Goal: Task Accomplishment & Management: Manage account settings

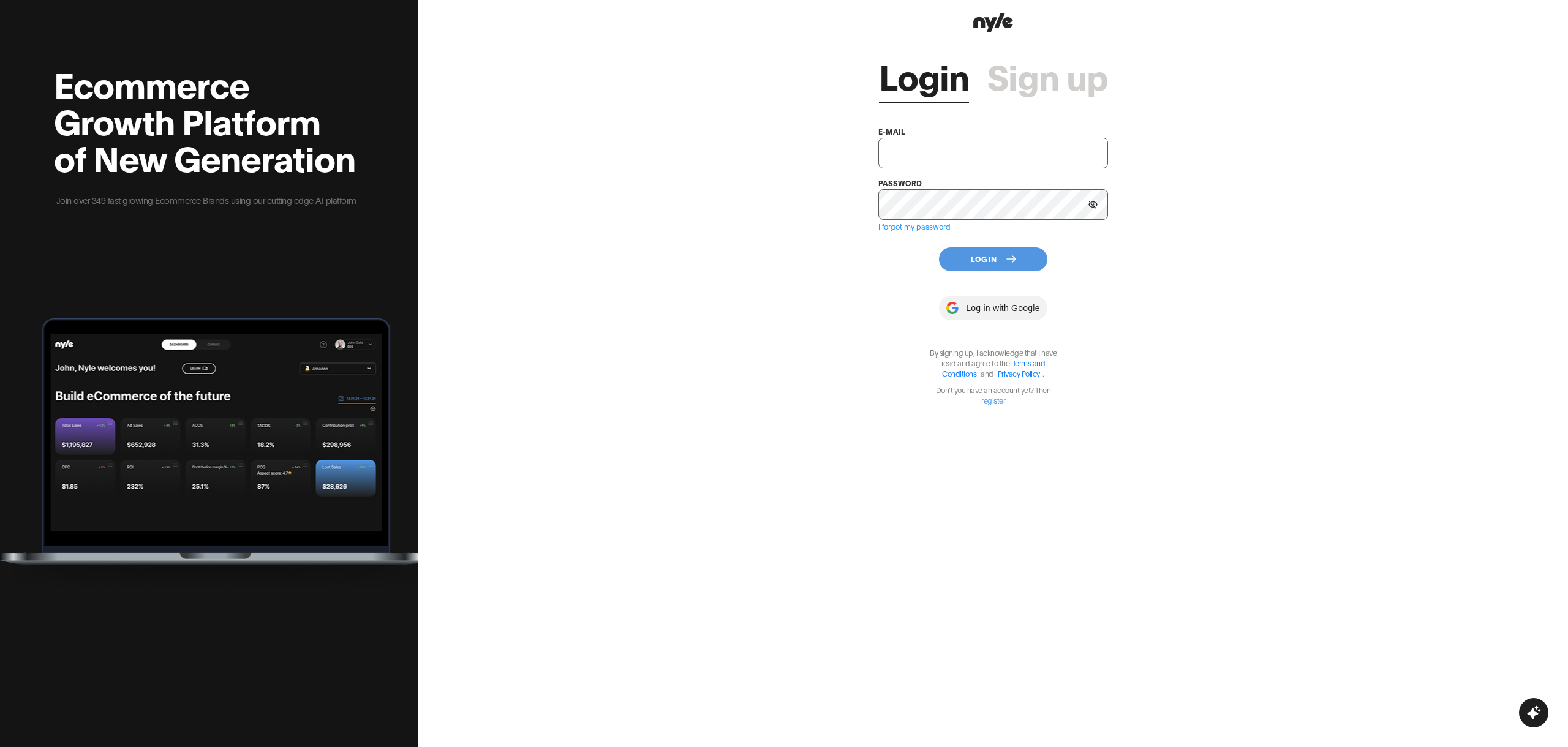
type input "[EMAIL_ADDRESS][PERSON_NAME]"
click at [996, 251] on button "Log In" at bounding box center [993, 260] width 108 height 24
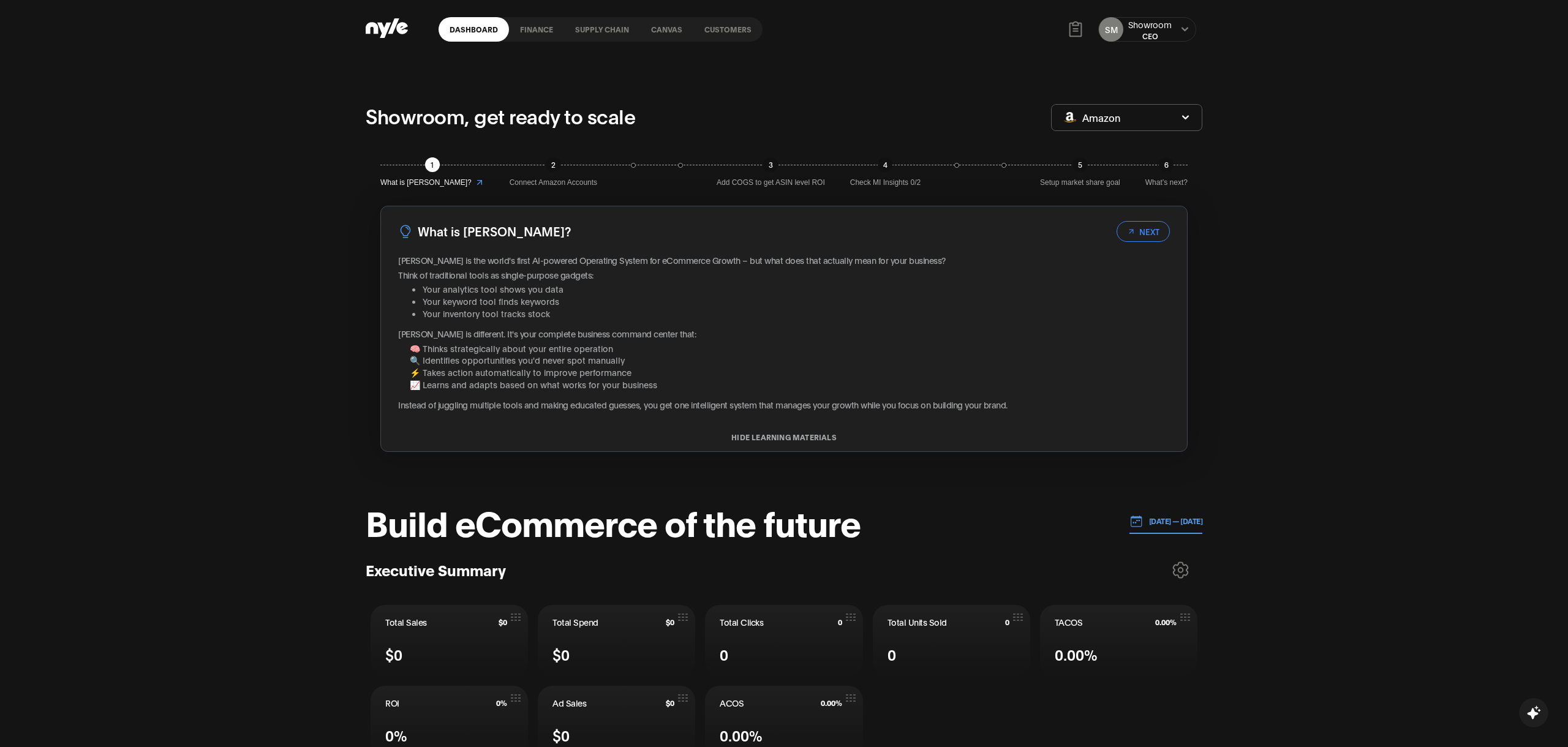
click at [732, 35] on link "Customers" at bounding box center [728, 29] width 69 height 25
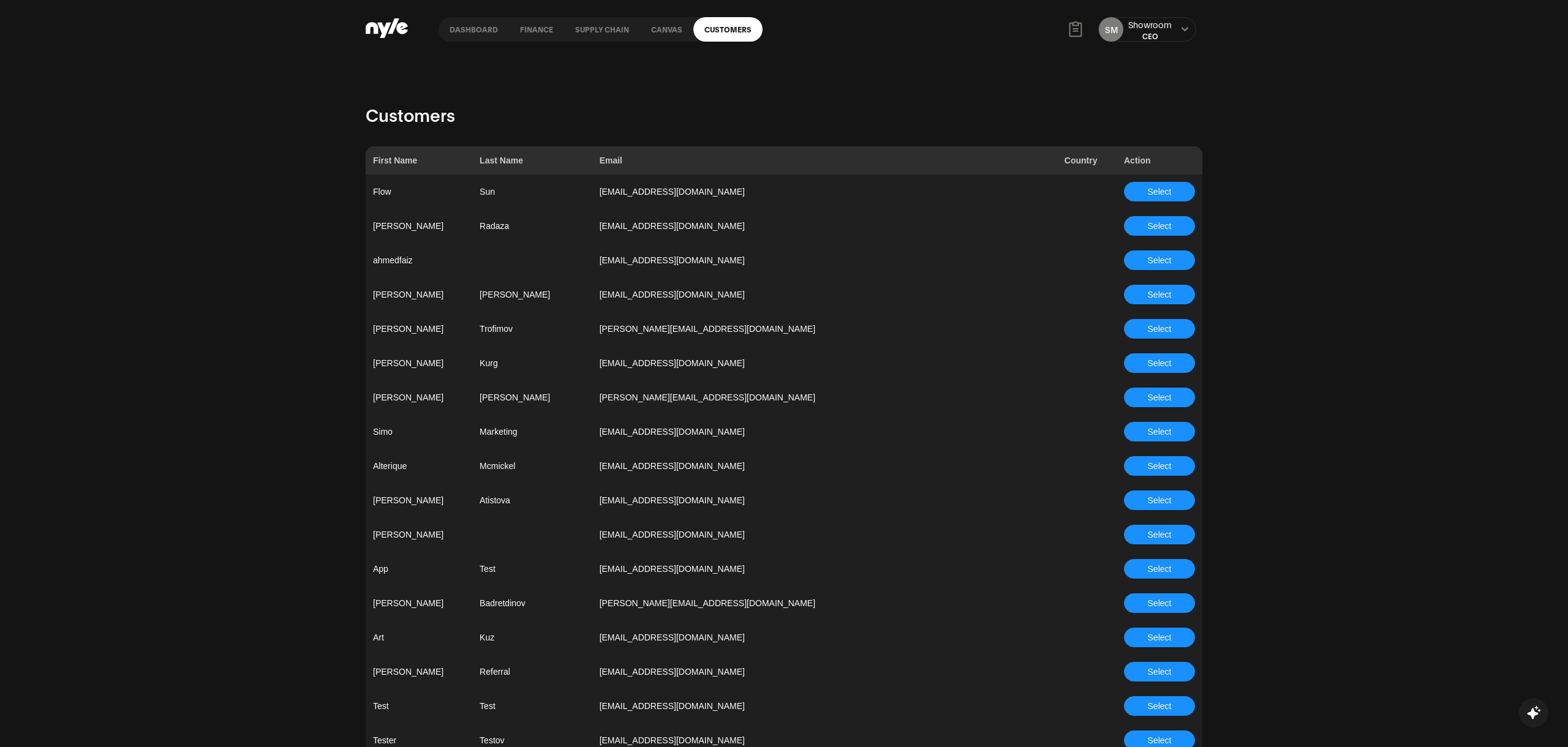
scroll to position [2870, 0]
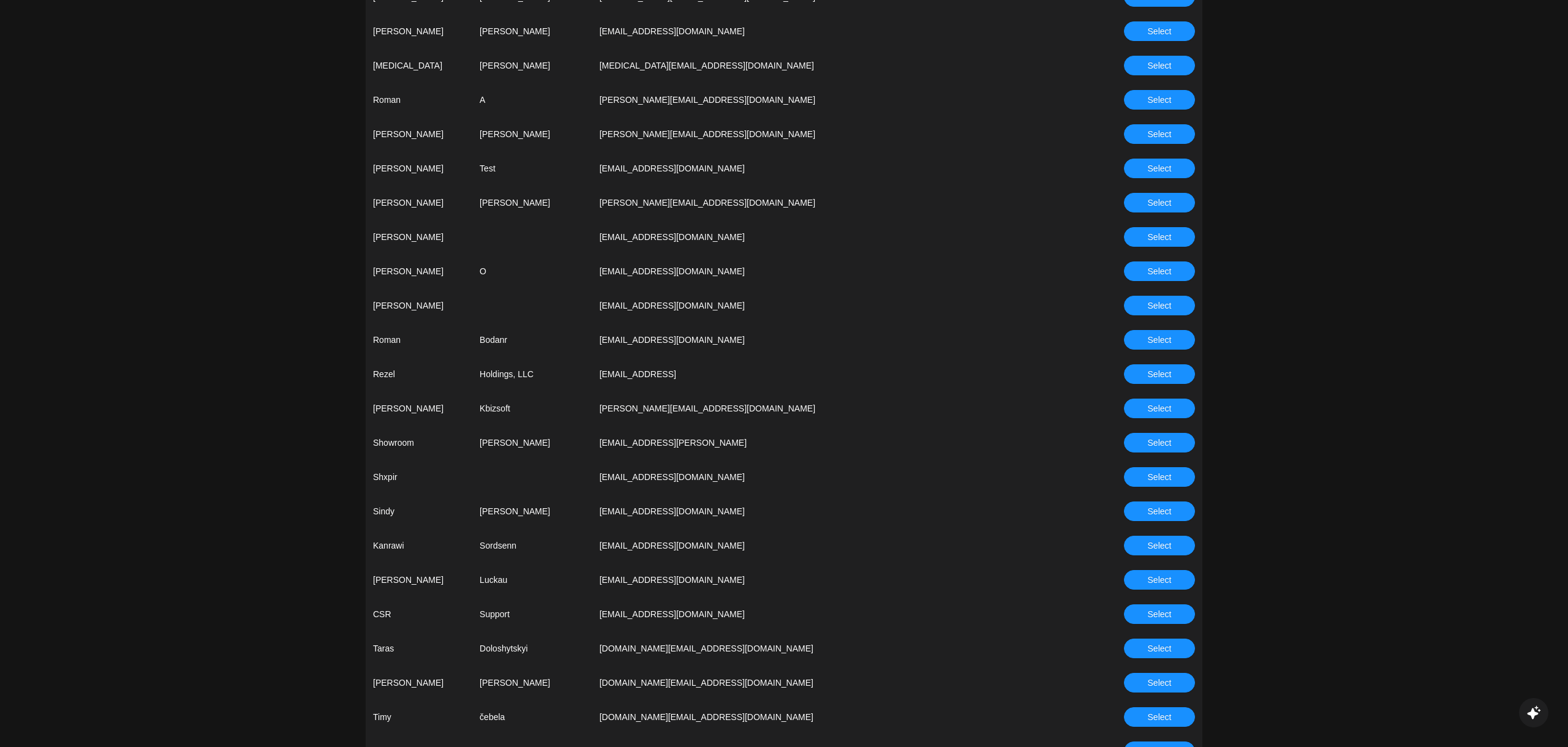
click at [1148, 375] on span "Select" at bounding box center [1160, 374] width 24 height 14
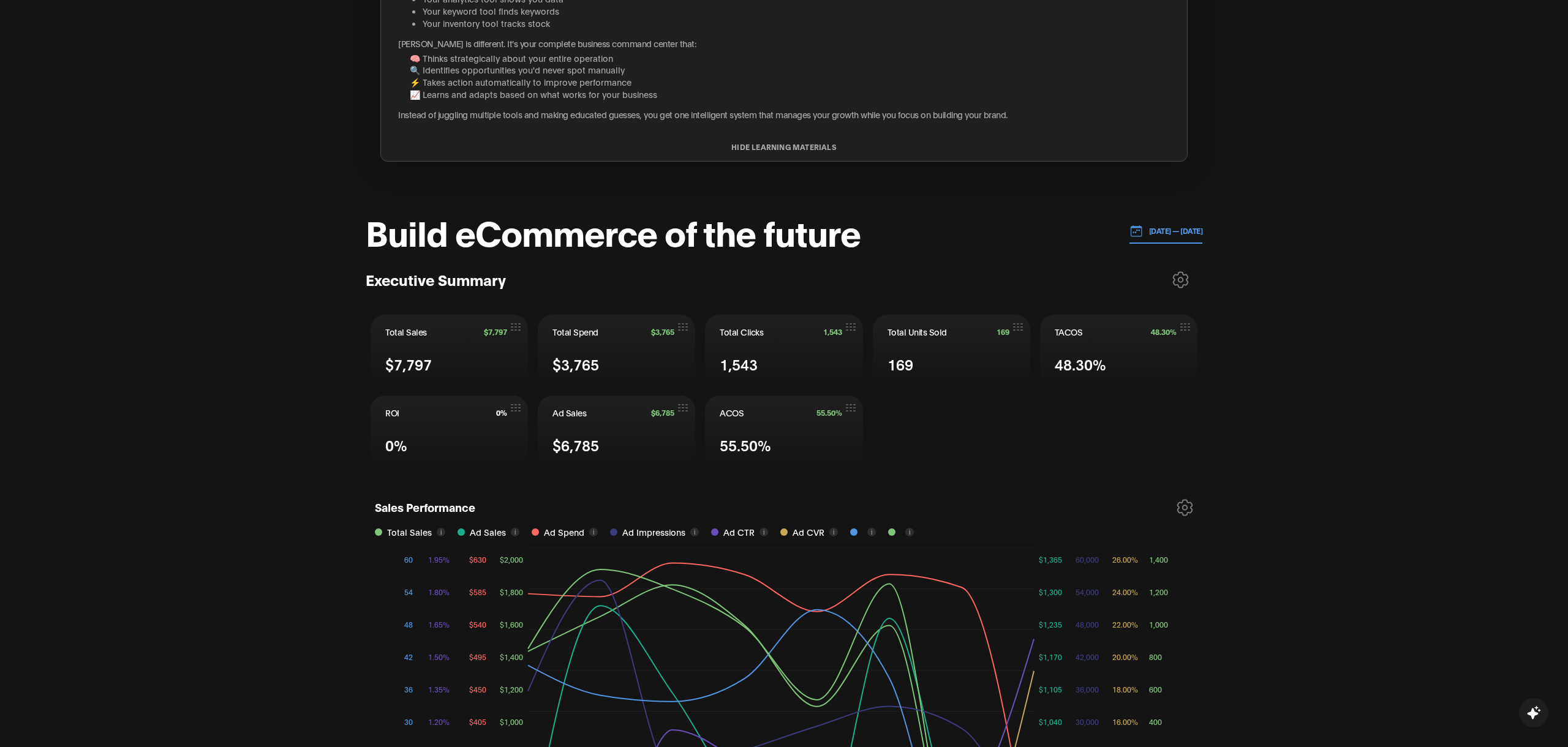
scroll to position [457, 0]
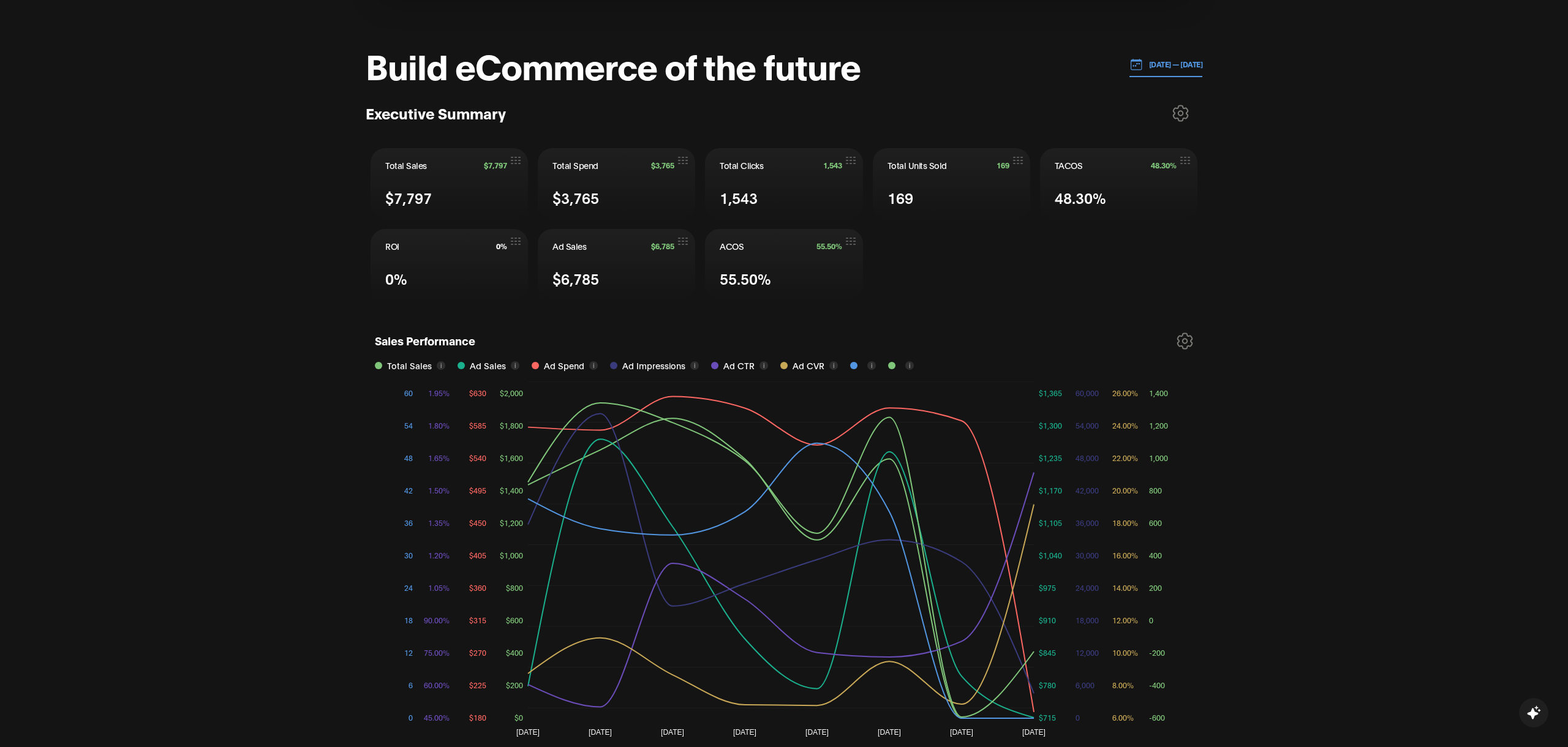
click at [1169, 66] on p "[DATE] — [DATE]" at bounding box center [1173, 63] width 60 height 11
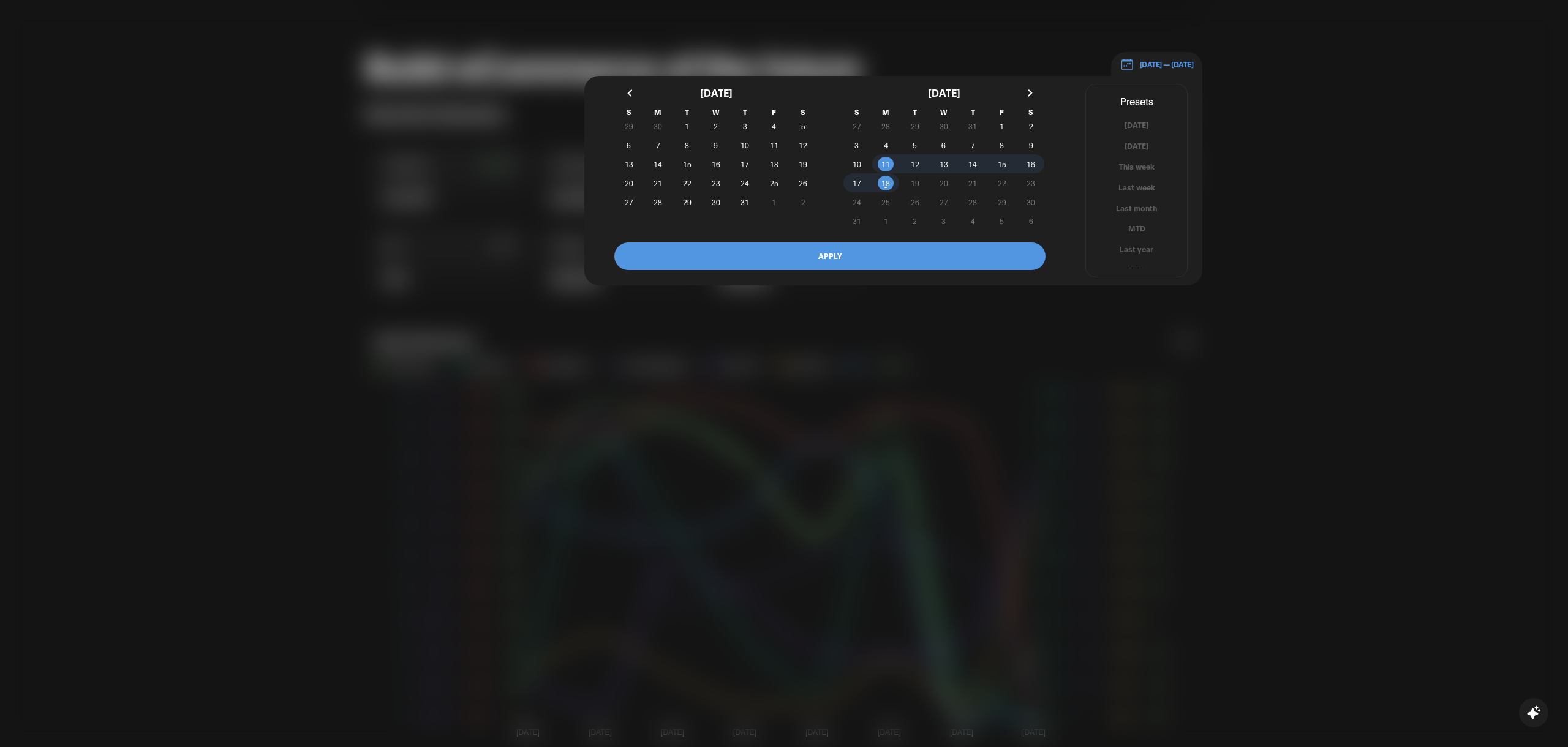
scroll to position [7, 0]
click at [1136, 259] on button "YTD" at bounding box center [1137, 264] width 101 height 12
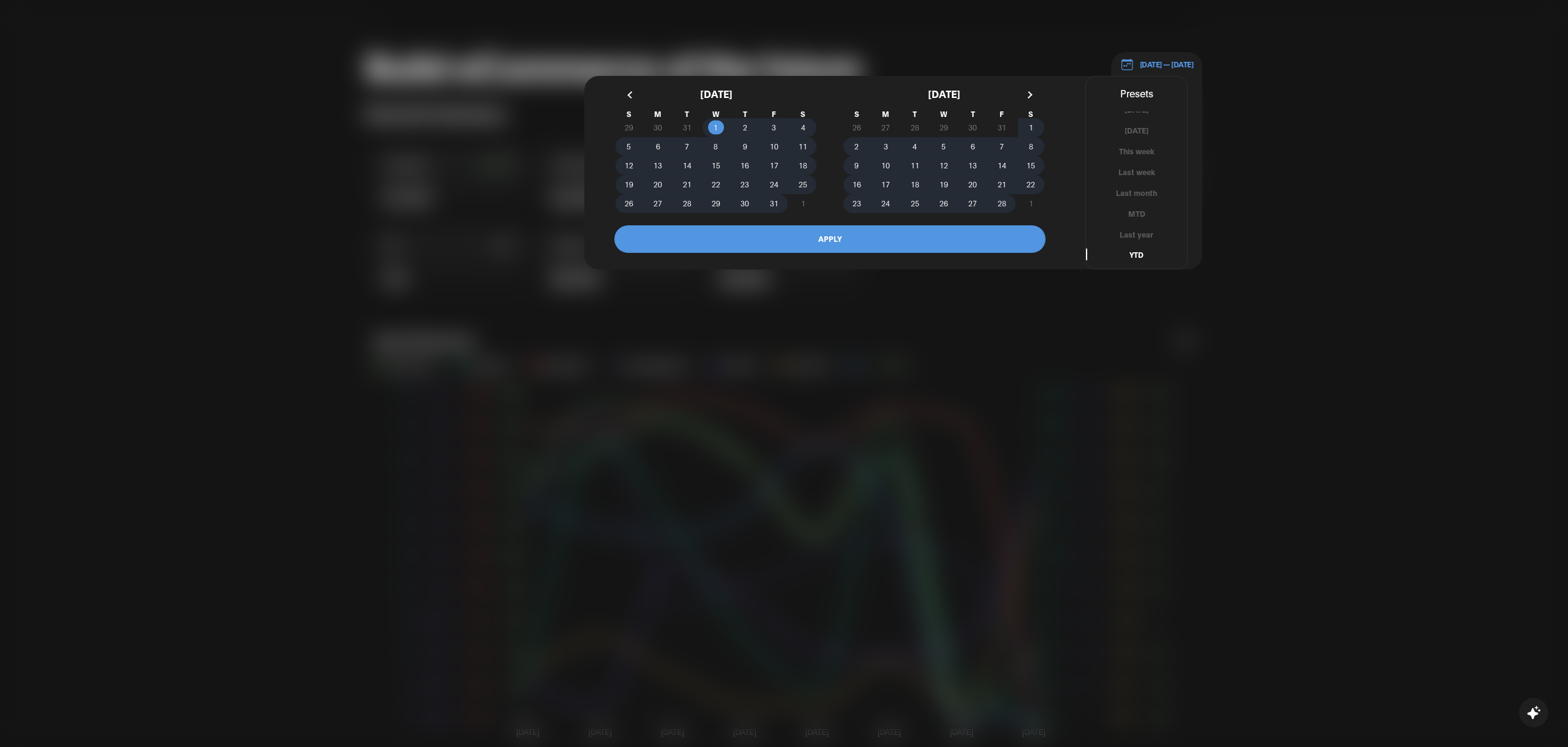
click at [834, 239] on button "APPLY" at bounding box center [830, 239] width 431 height 28
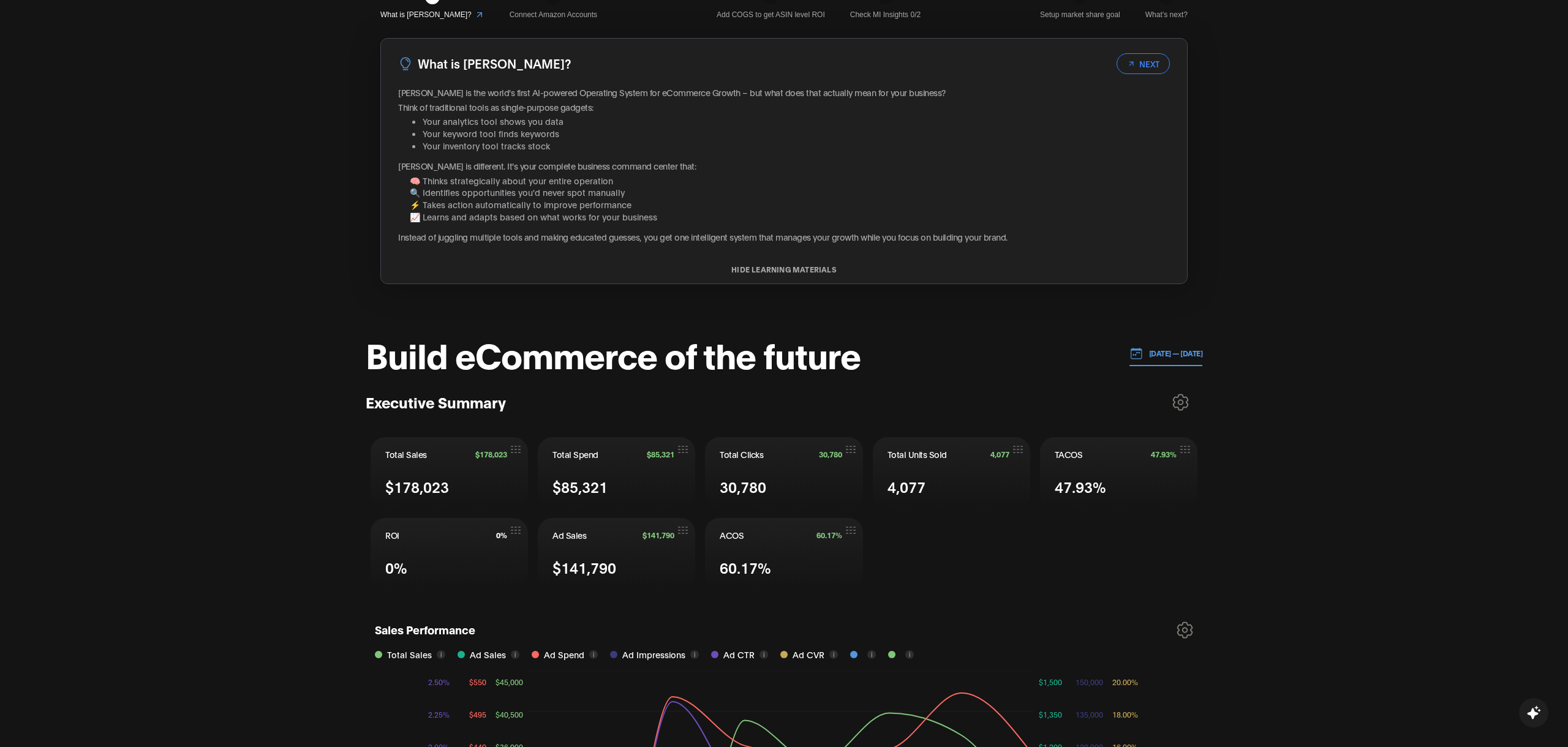
scroll to position [0, 0]
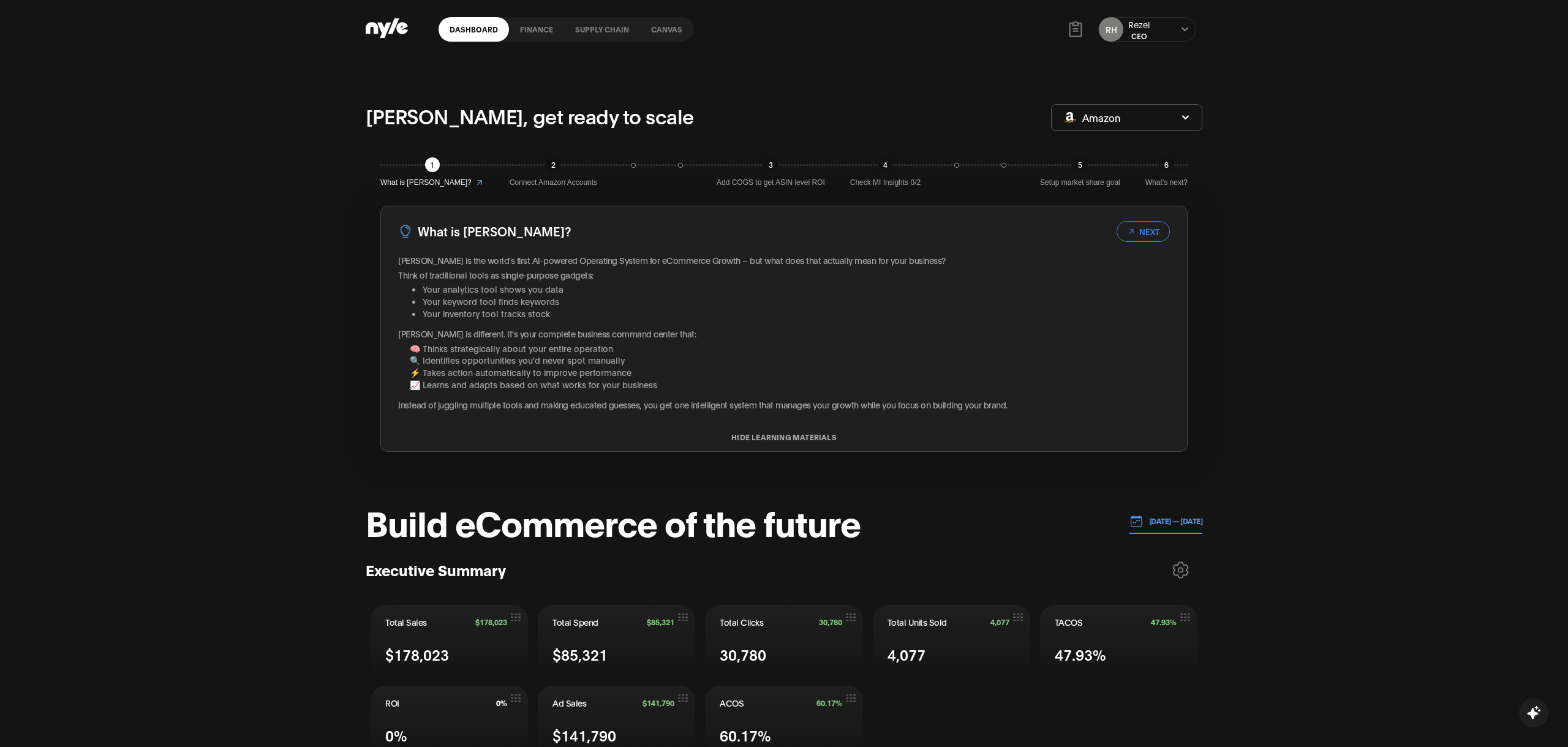
click at [866, 89] on div "Rezel, get ready to scale Amazon 1 What is Nyle? 2 Connect Amazon Accounts 3 Ad…" at bounding box center [784, 633] width 1568 height 1150
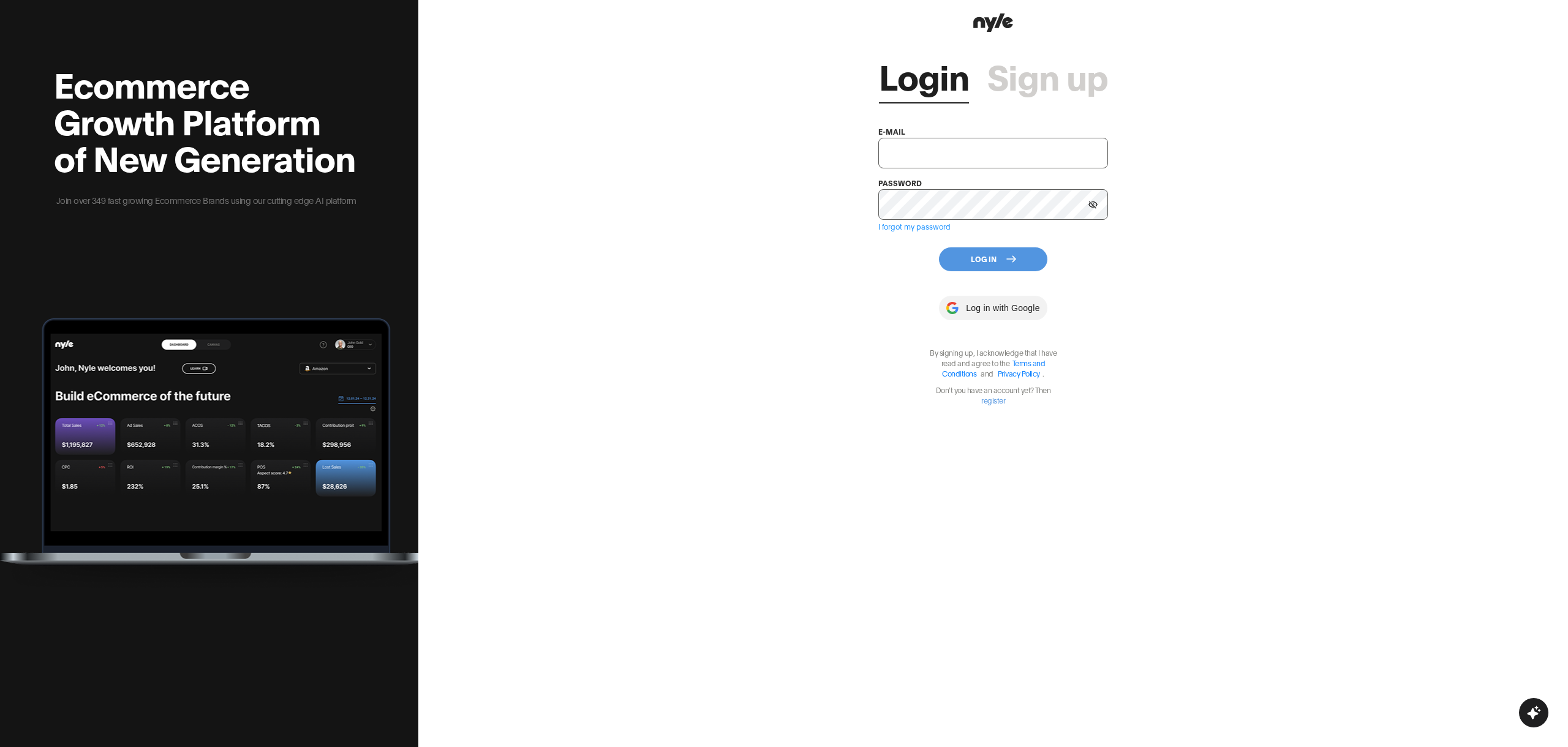
type input "[EMAIL_ADDRESS][PERSON_NAME]"
click at [986, 265] on button "Log In" at bounding box center [993, 260] width 108 height 24
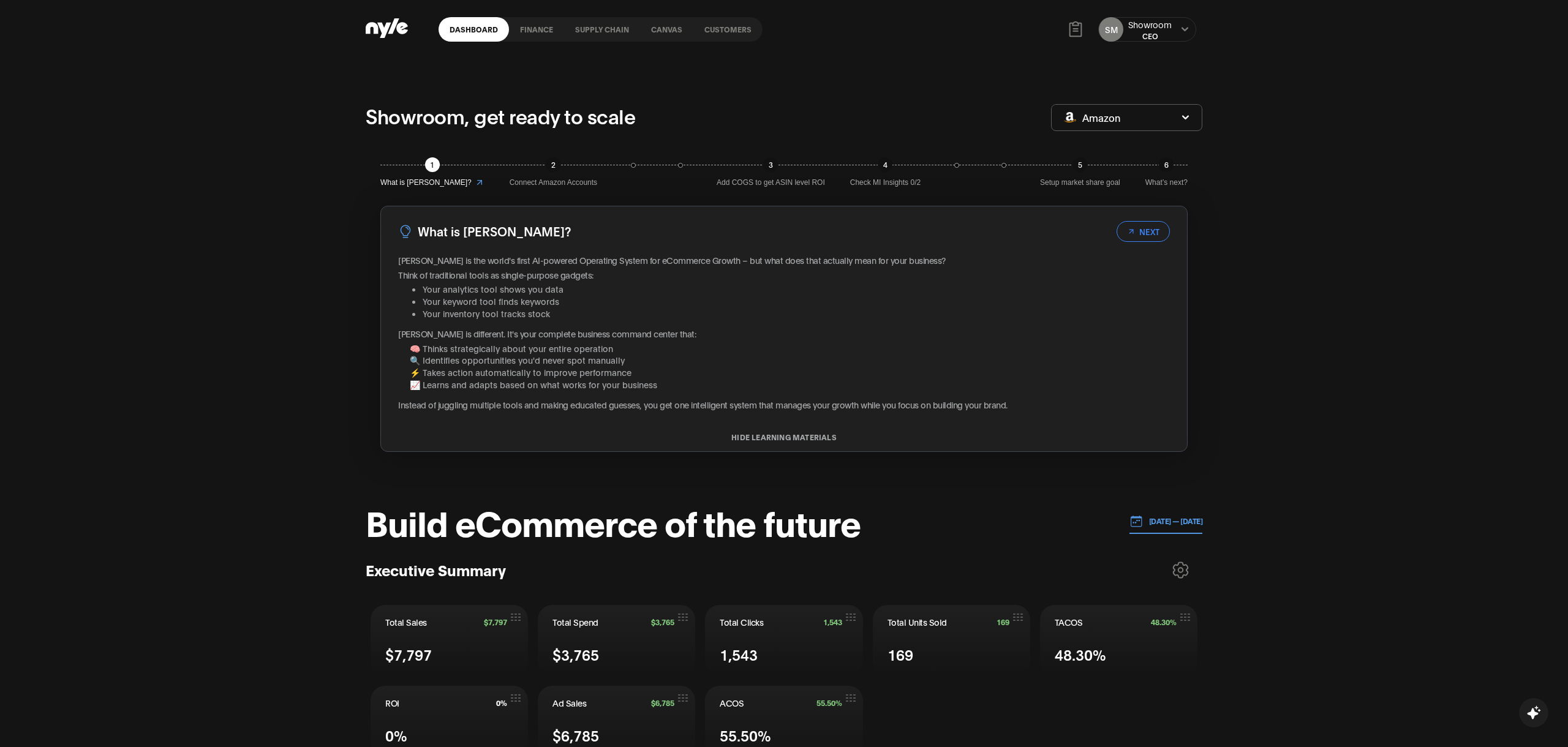
click at [730, 37] on link "Customers" at bounding box center [728, 29] width 69 height 25
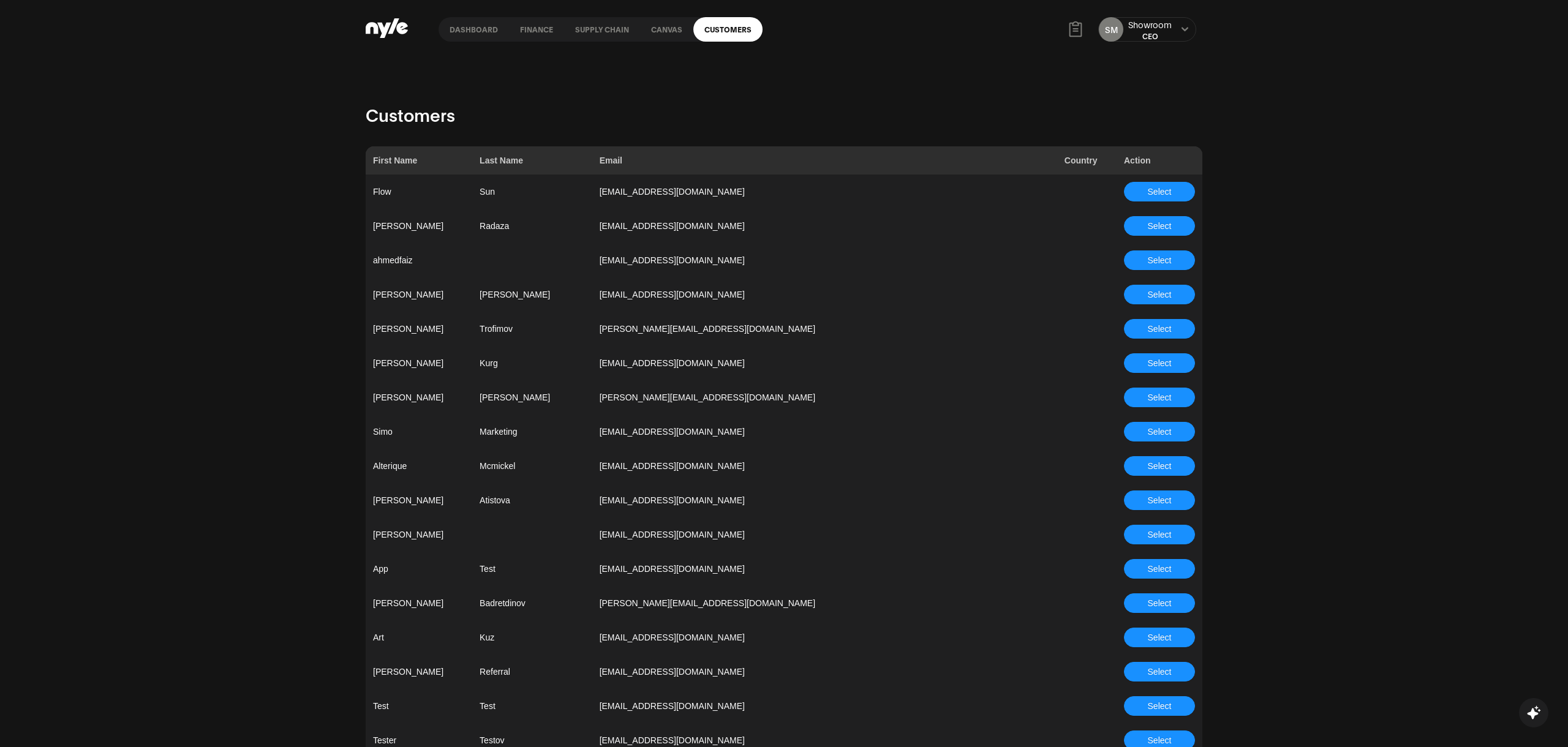
click at [1176, 427] on button "Select" at bounding box center [1160, 432] width 71 height 20
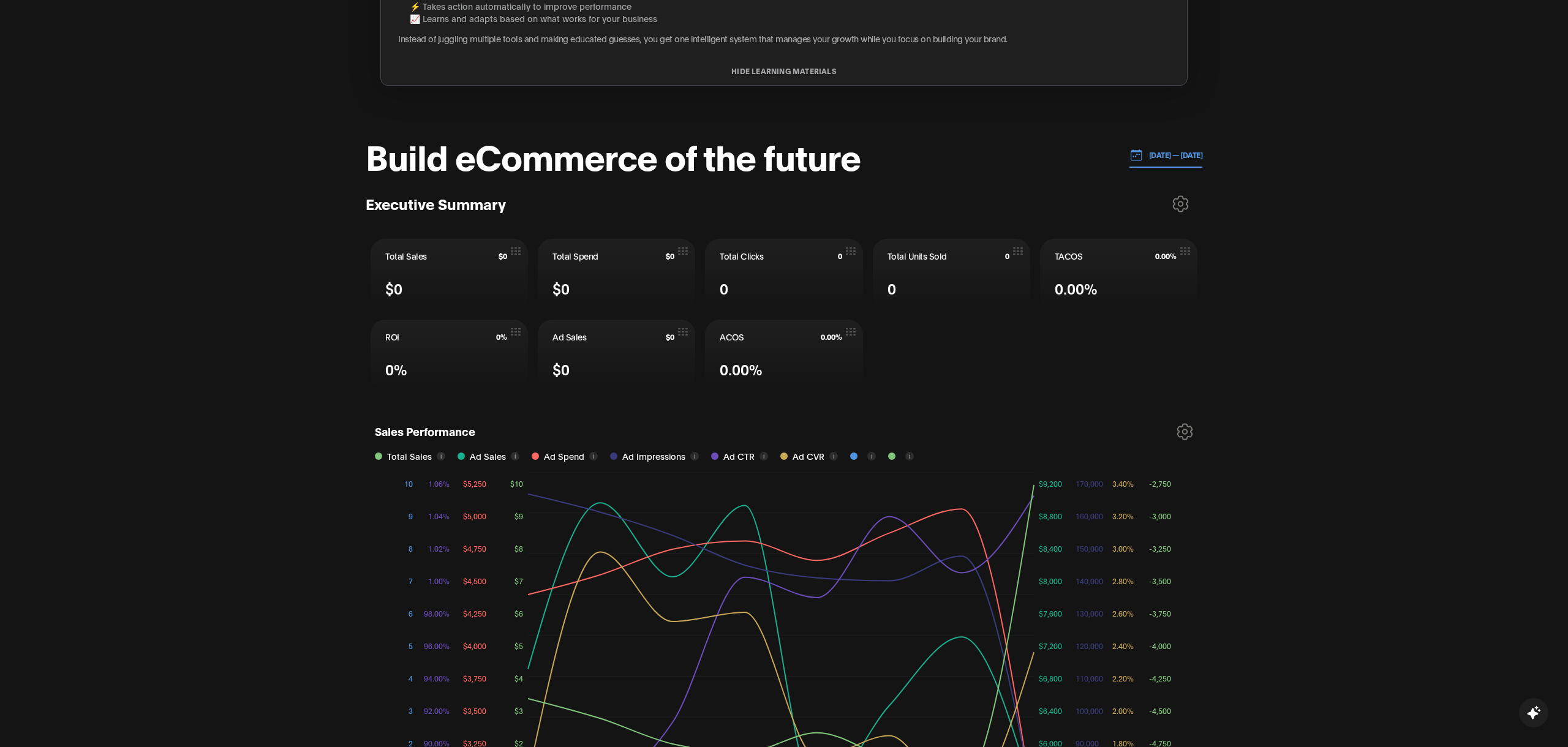
scroll to position [461, 0]
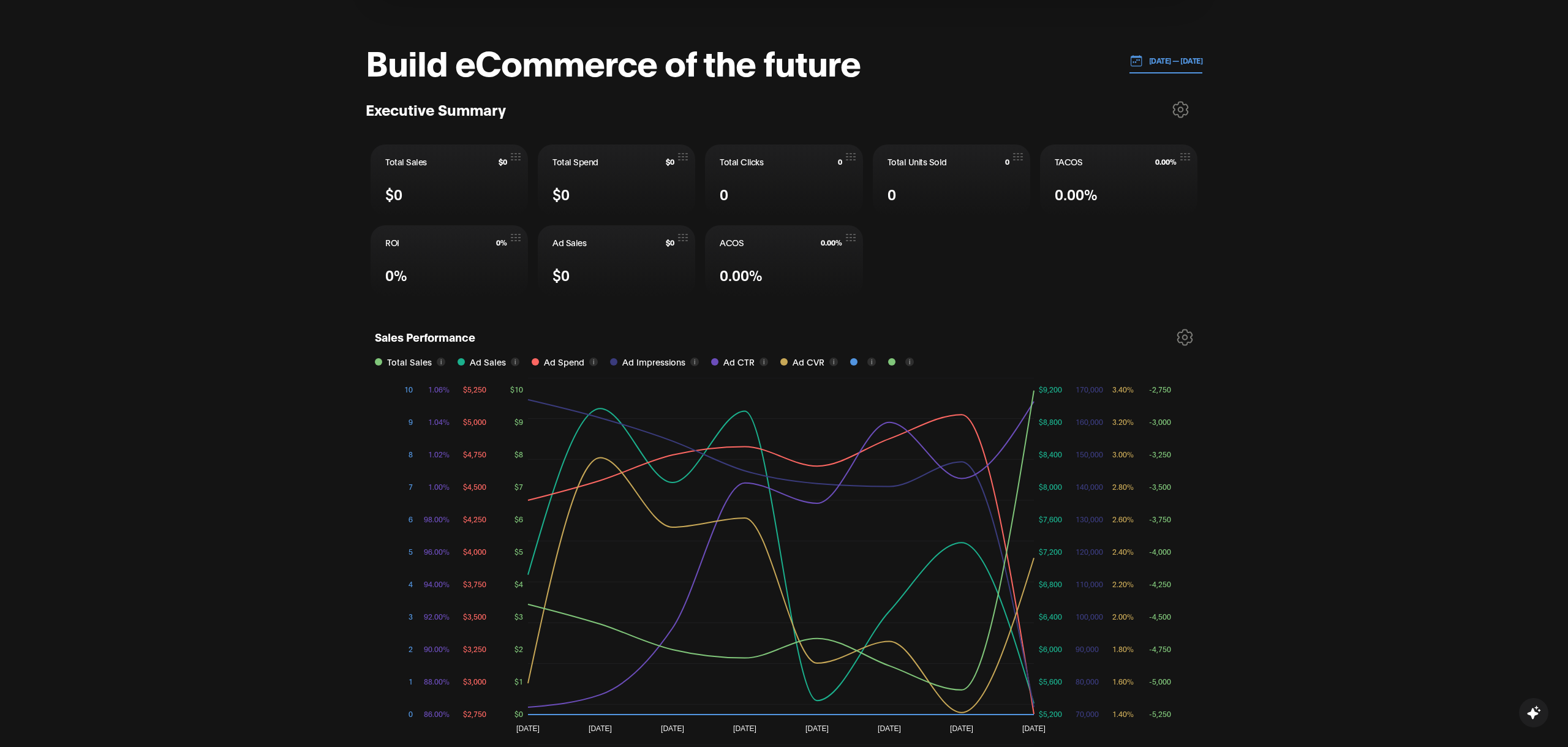
click at [1143, 58] on p "[DATE] — [DATE]" at bounding box center [1173, 60] width 60 height 11
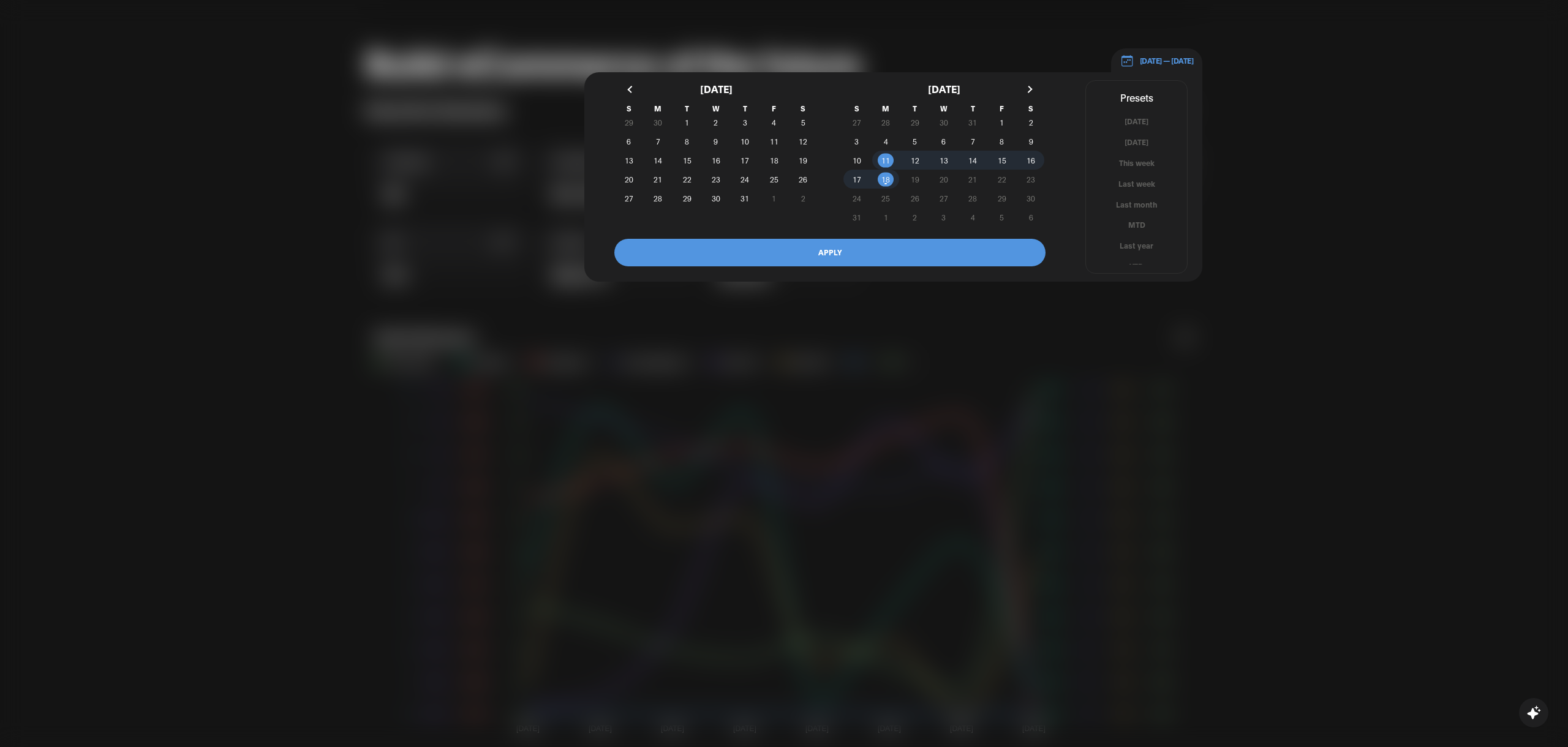
click at [1347, 218] on div at bounding box center [784, 374] width 1568 height 747
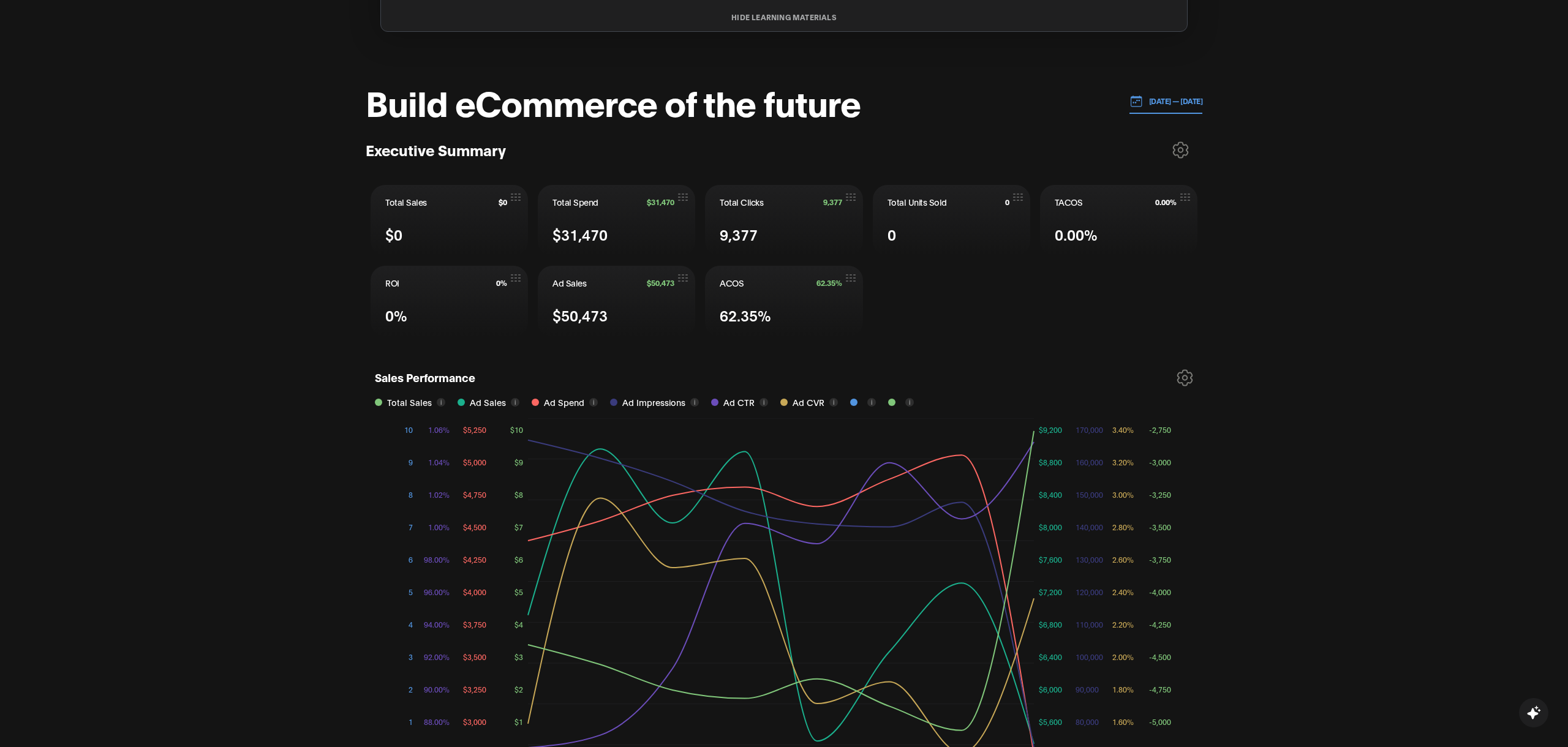
scroll to position [390, 0]
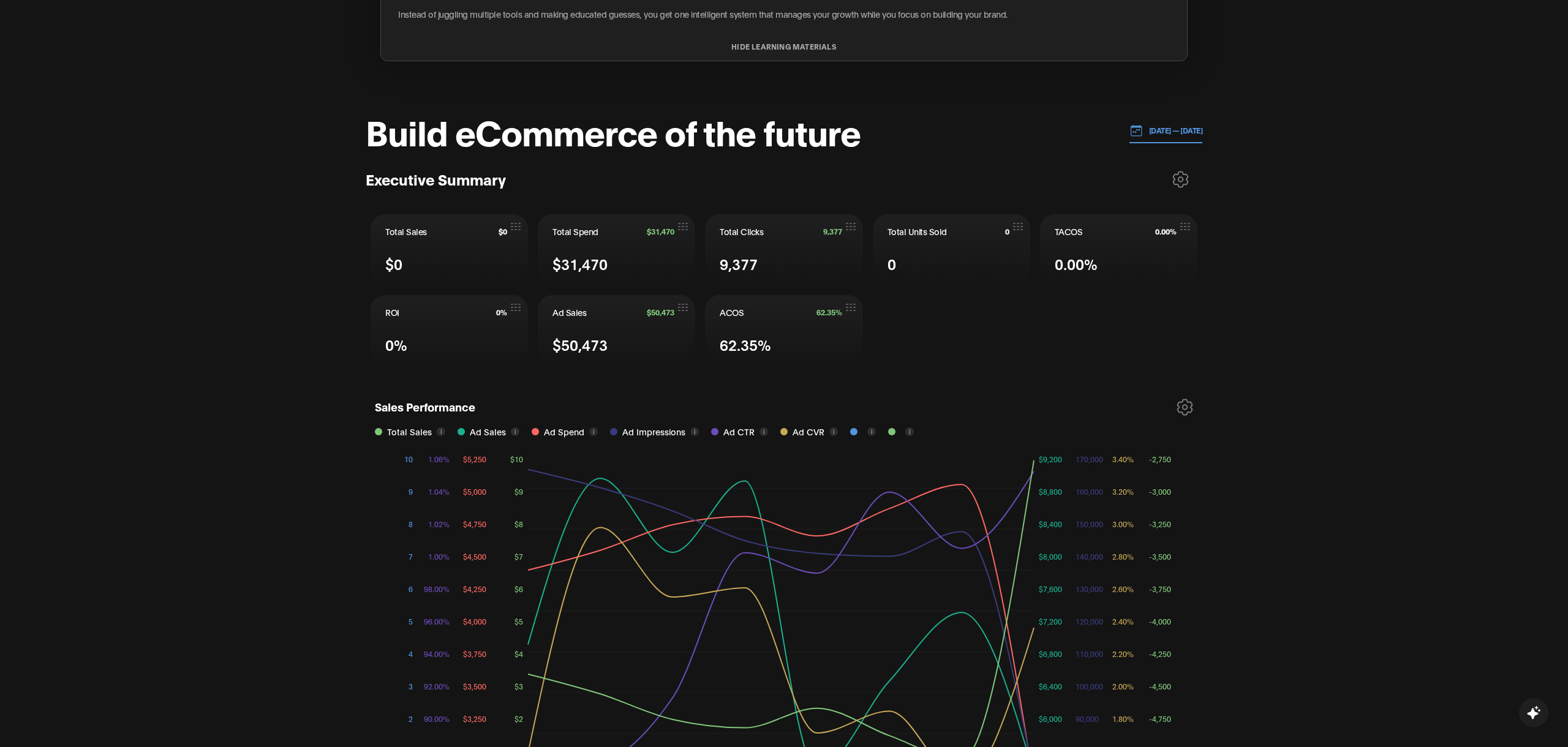
click at [1135, 123] on button "[DATE] — [DATE]" at bounding box center [1167, 130] width 73 height 25
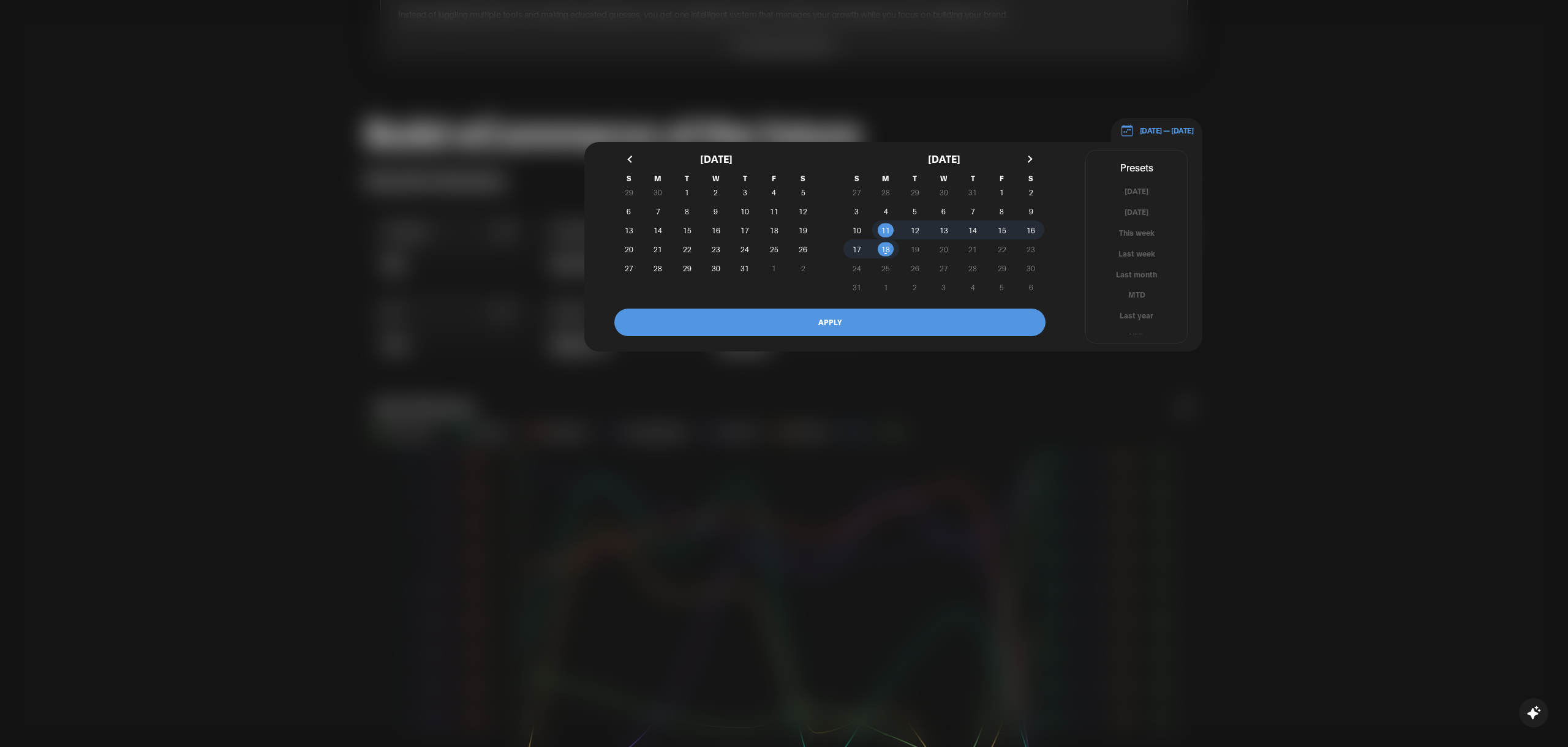
scroll to position [7, 0]
click at [1135, 331] on button "YTD" at bounding box center [1137, 329] width 101 height 12
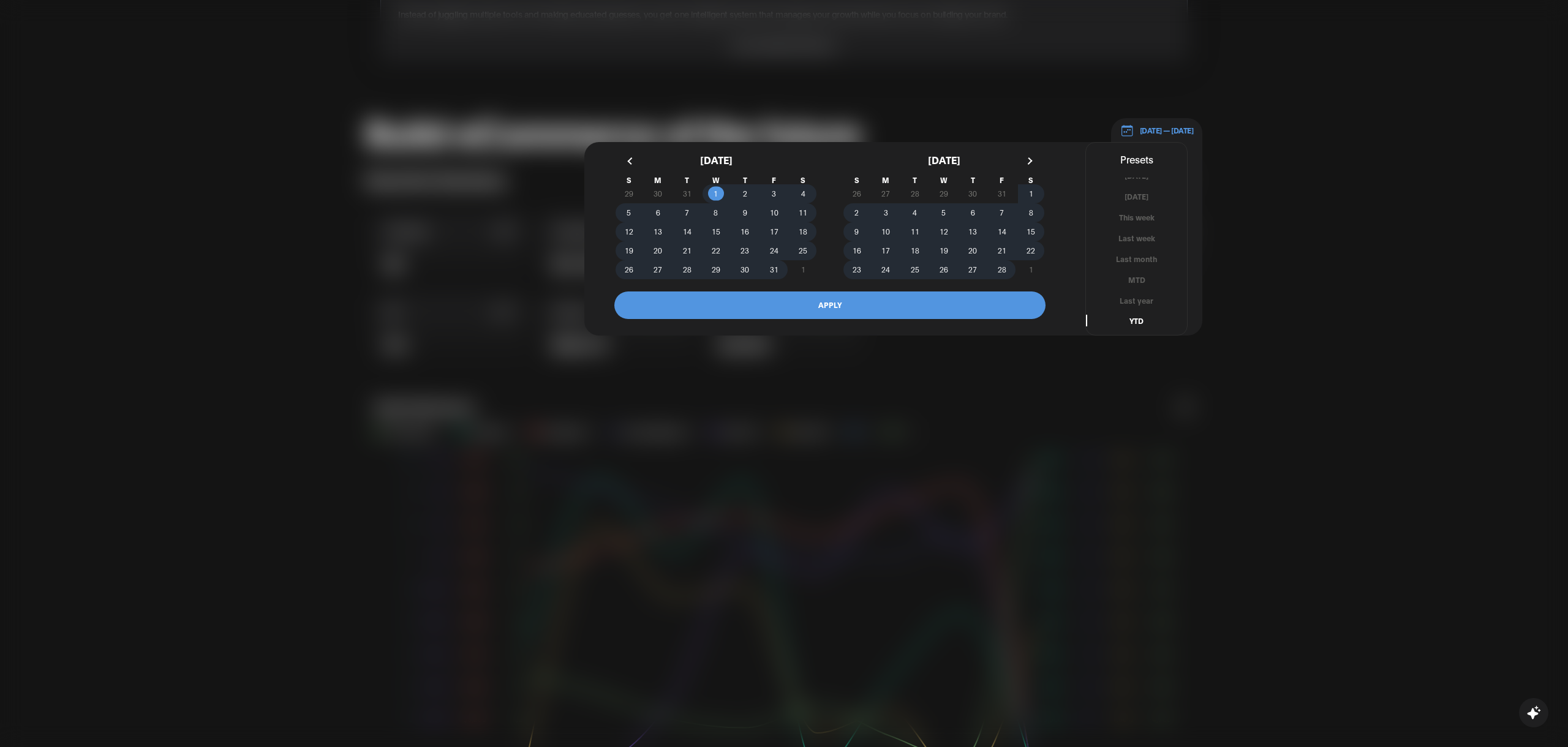
click at [881, 301] on button "APPLY" at bounding box center [830, 305] width 431 height 28
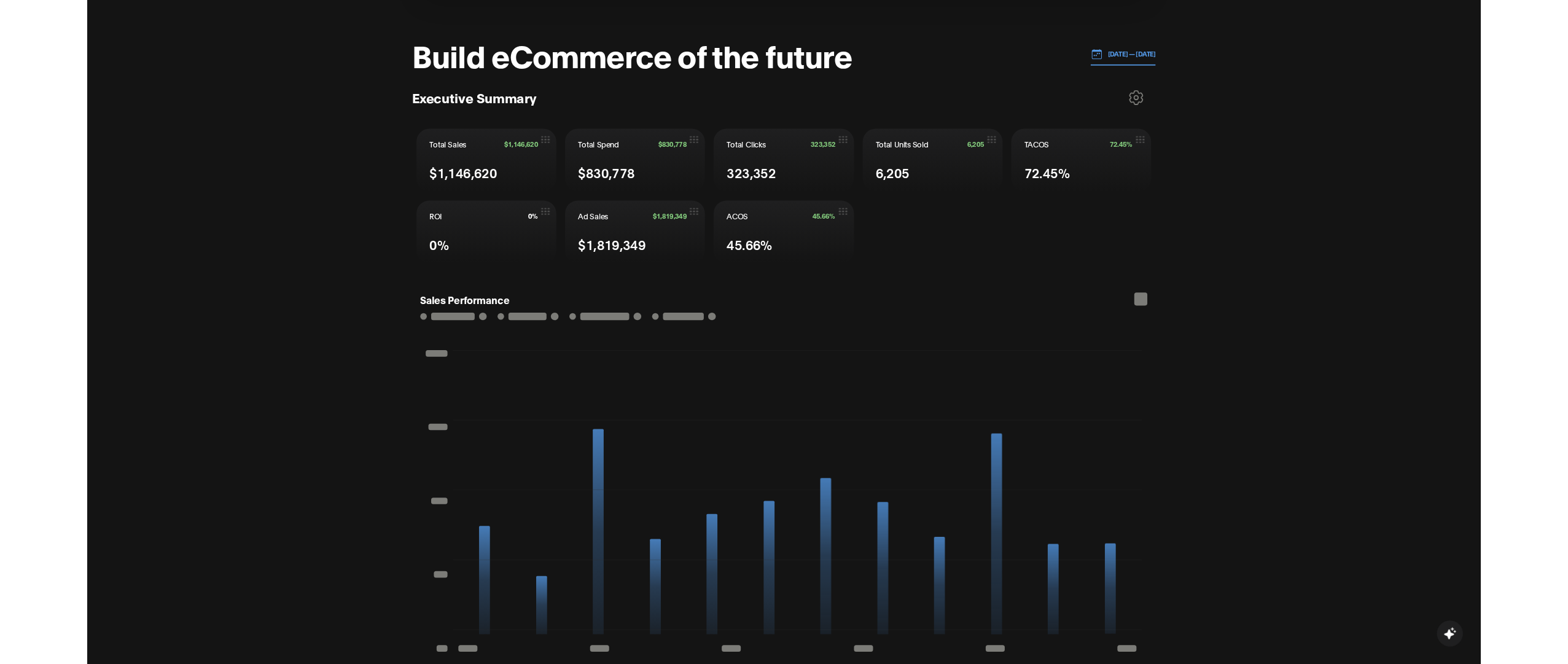
scroll to position [462, 0]
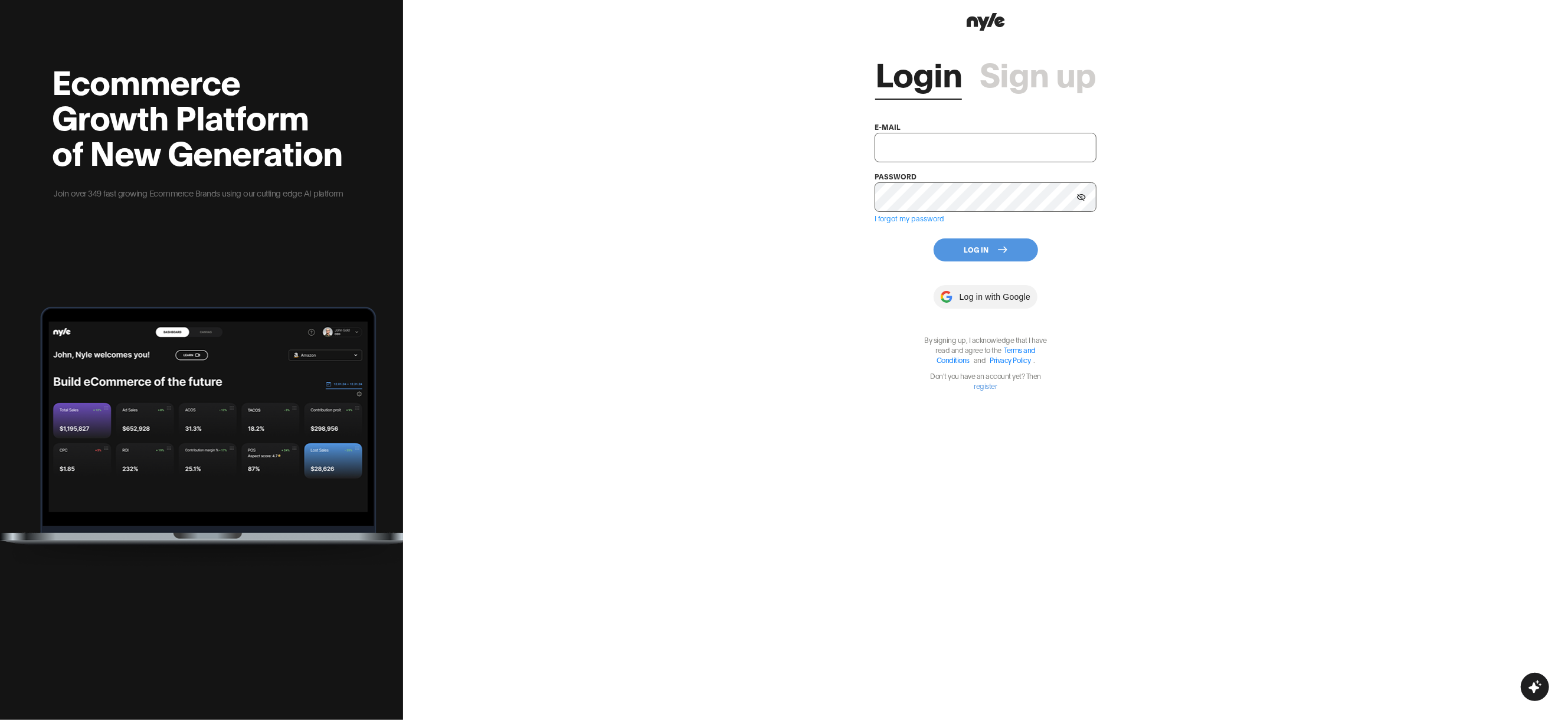
type input "[EMAIL_ADDRESS][PERSON_NAME]"
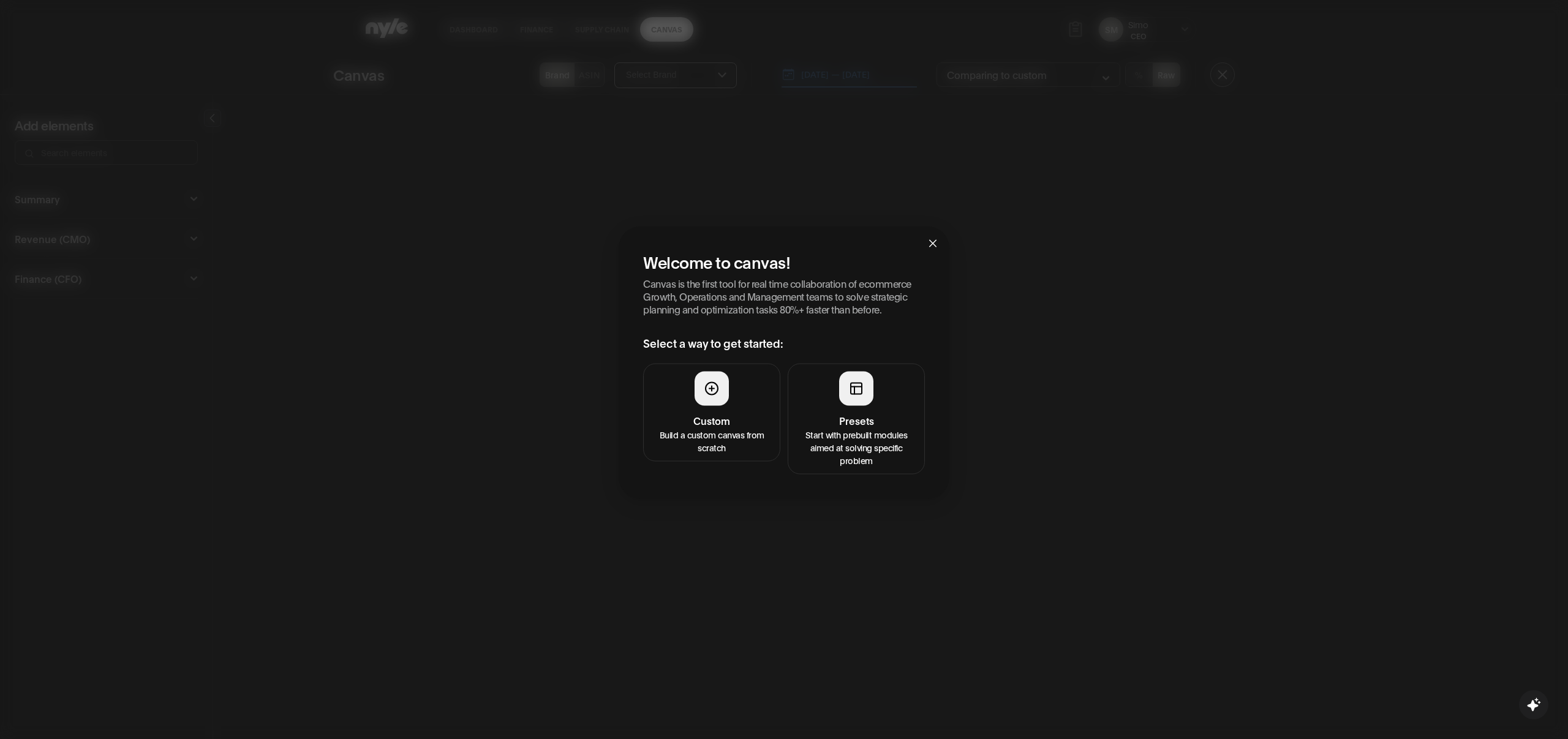
click at [818, 426] on h4 "Presets" at bounding box center [856, 420] width 121 height 15
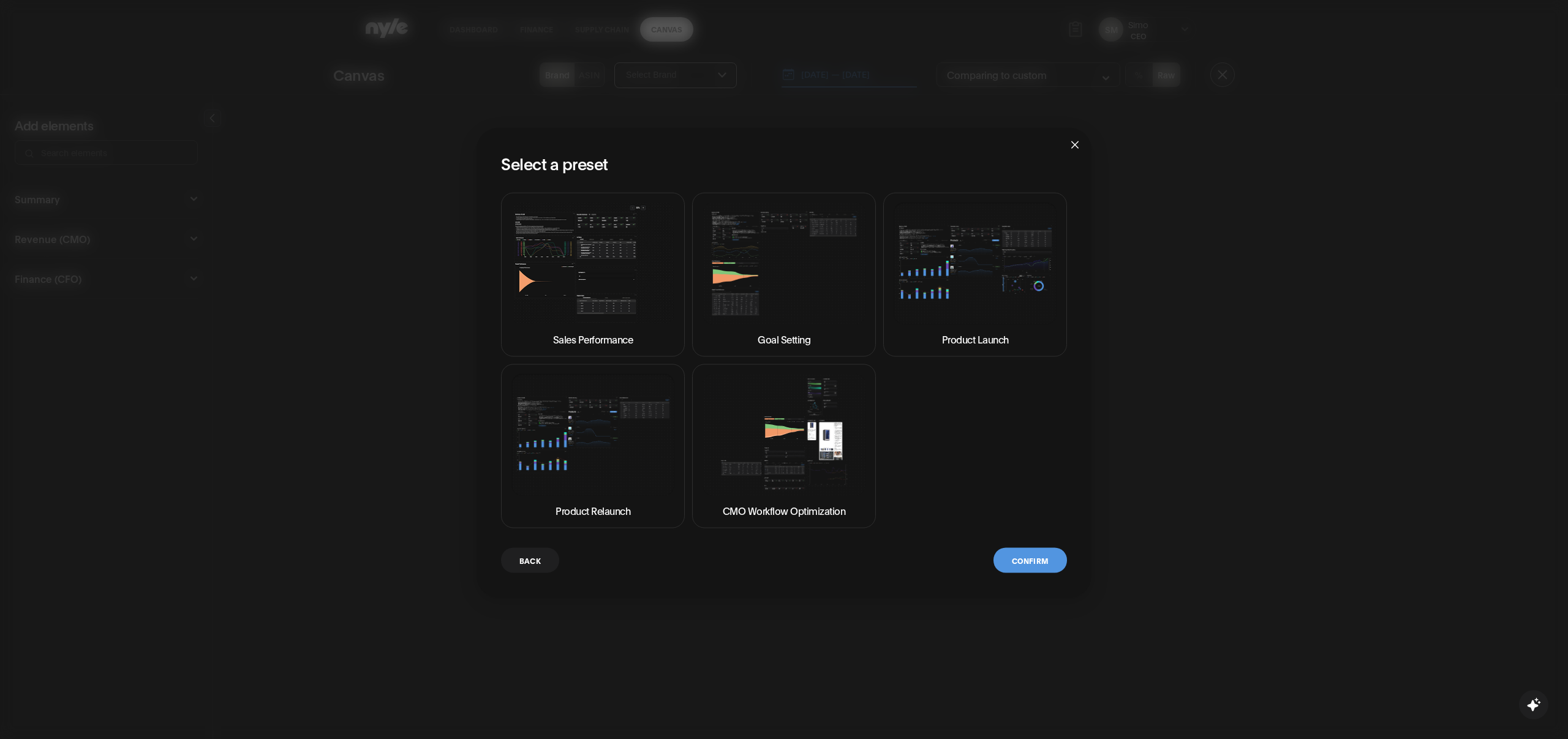
click at [547, 258] on img at bounding box center [593, 263] width 163 height 122
click at [1024, 550] on button "Confirm" at bounding box center [1031, 560] width 73 height 25
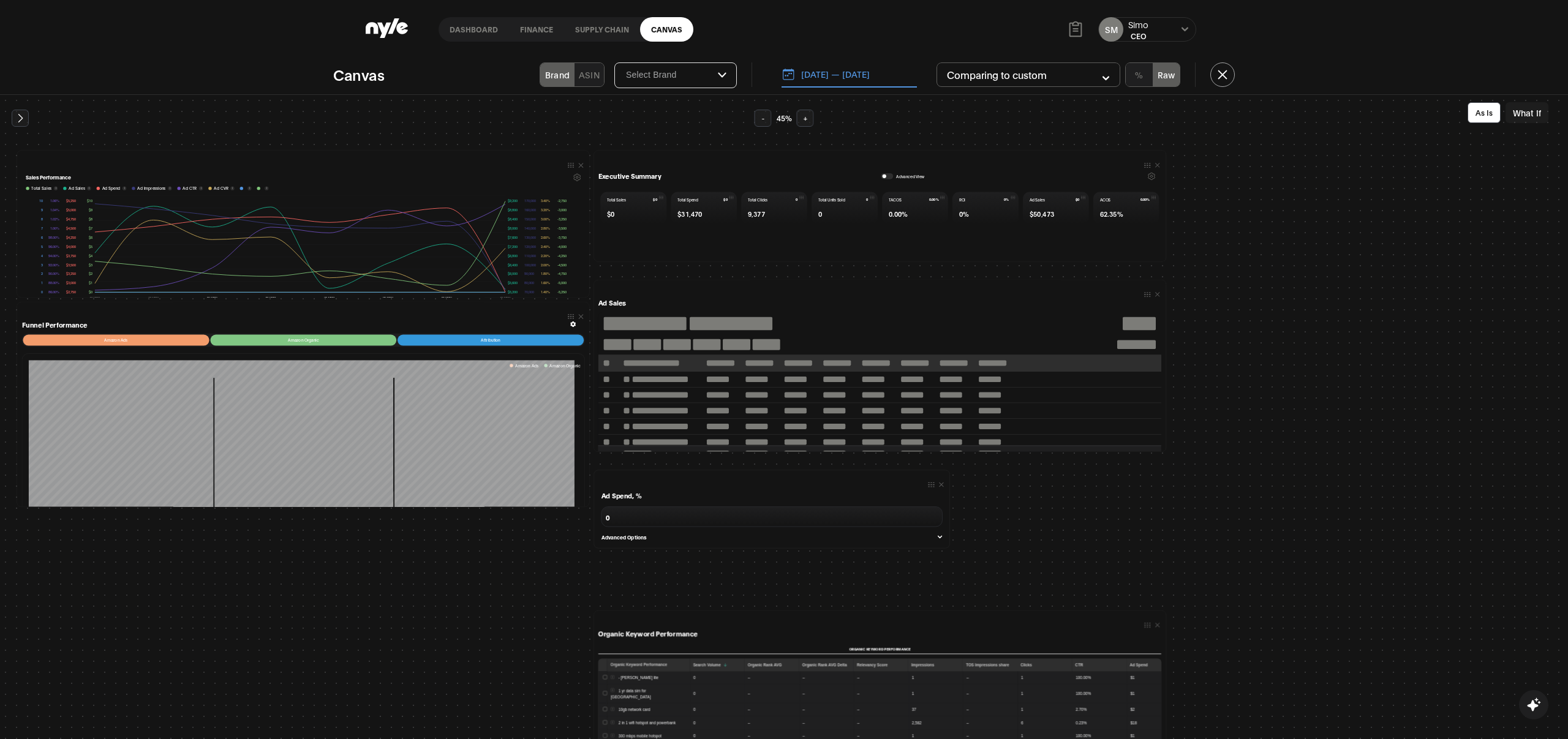
click at [857, 83] on button "[DATE] — [DATE]" at bounding box center [849, 74] width 136 height 26
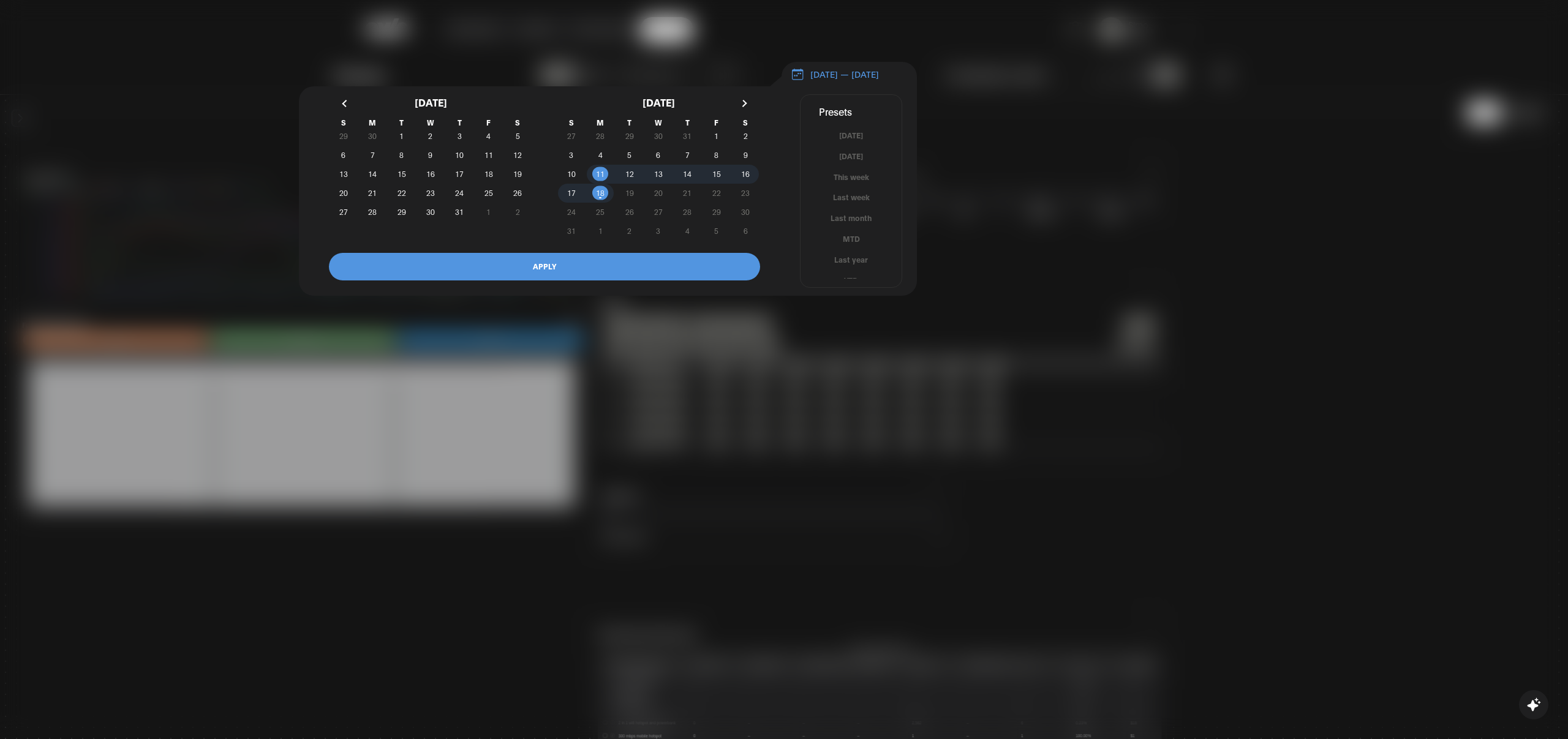
scroll to position [7, 0]
click at [847, 279] on button "YTD" at bounding box center [851, 273] width 101 height 12
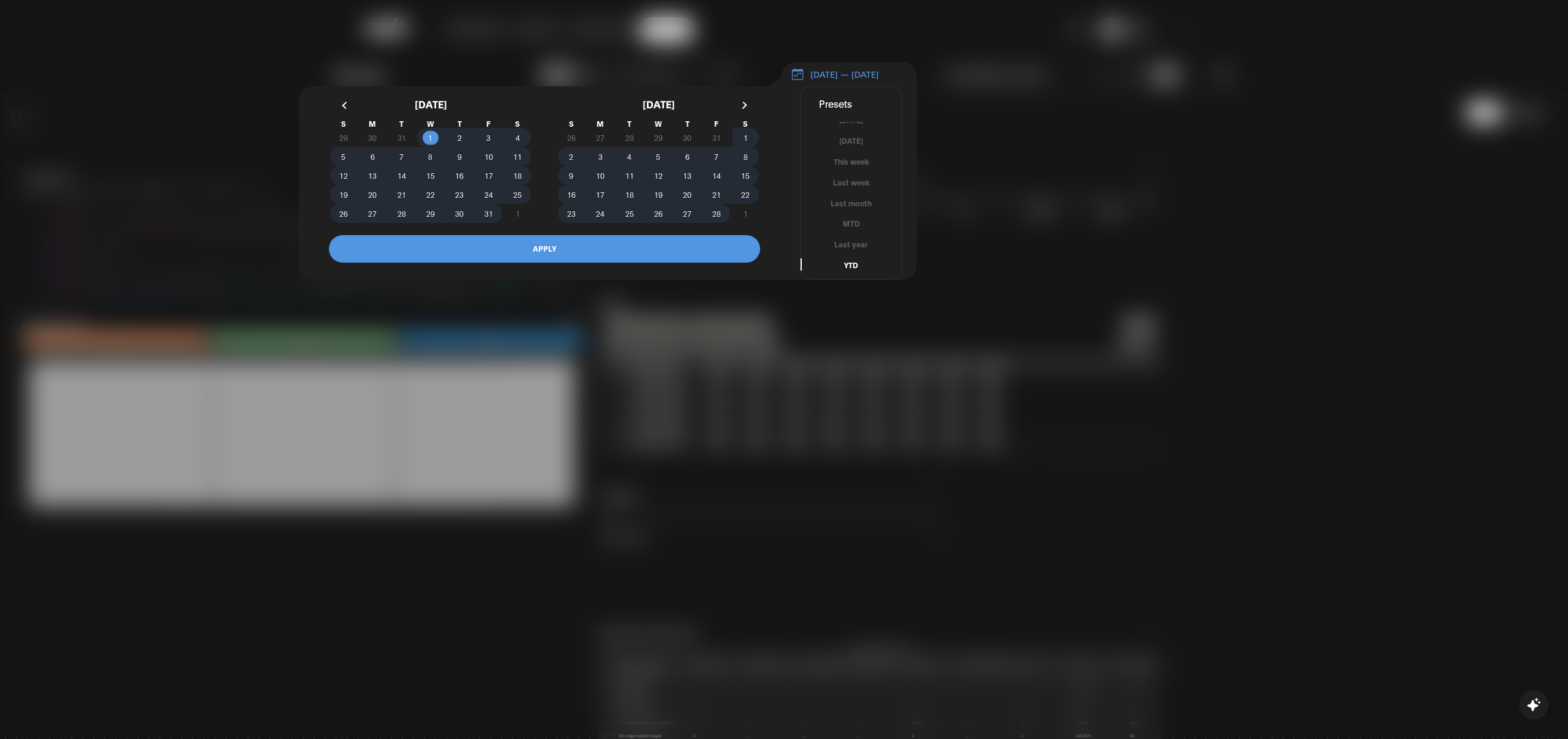
click at [642, 260] on button "APPLY" at bounding box center [544, 249] width 431 height 28
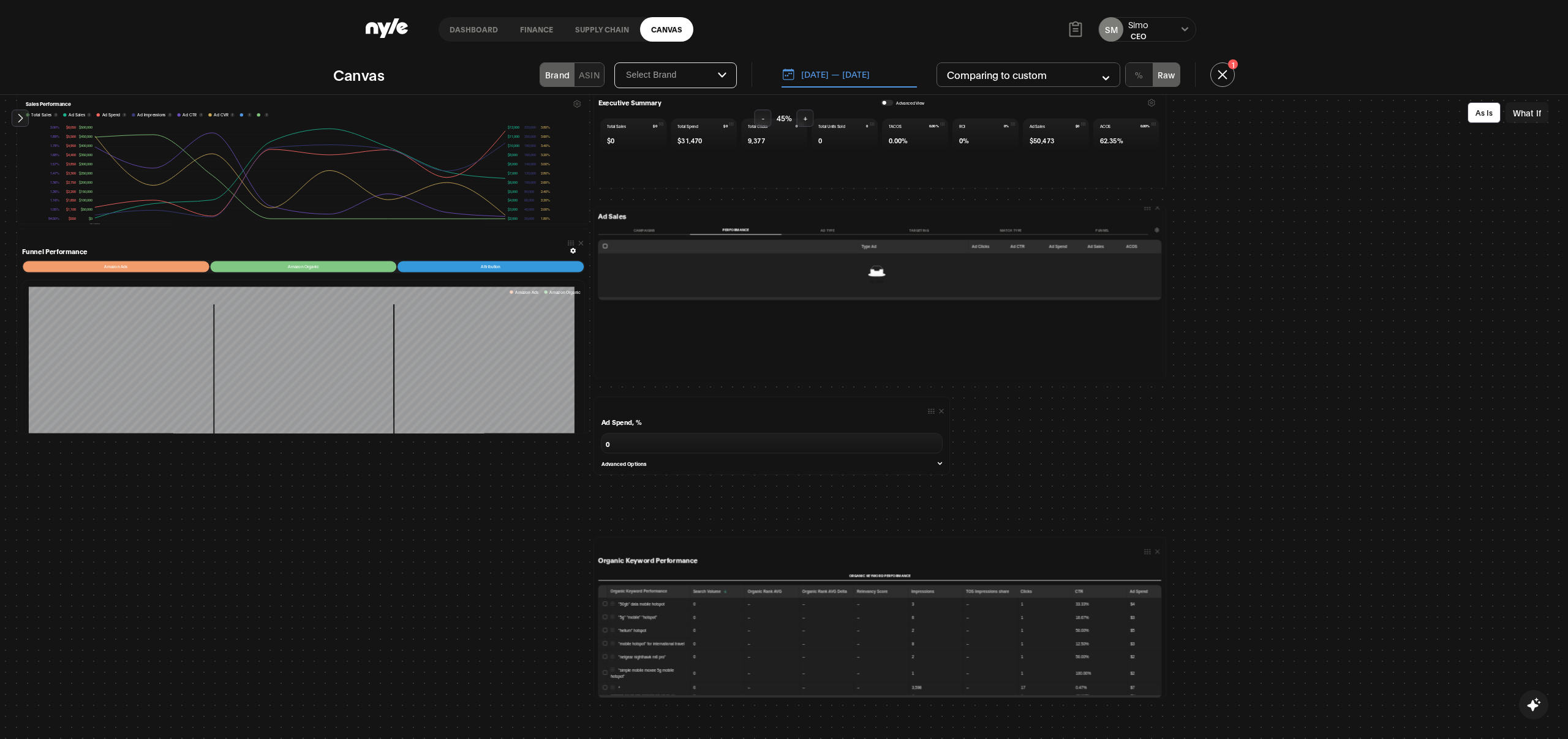
scroll to position [0, 0]
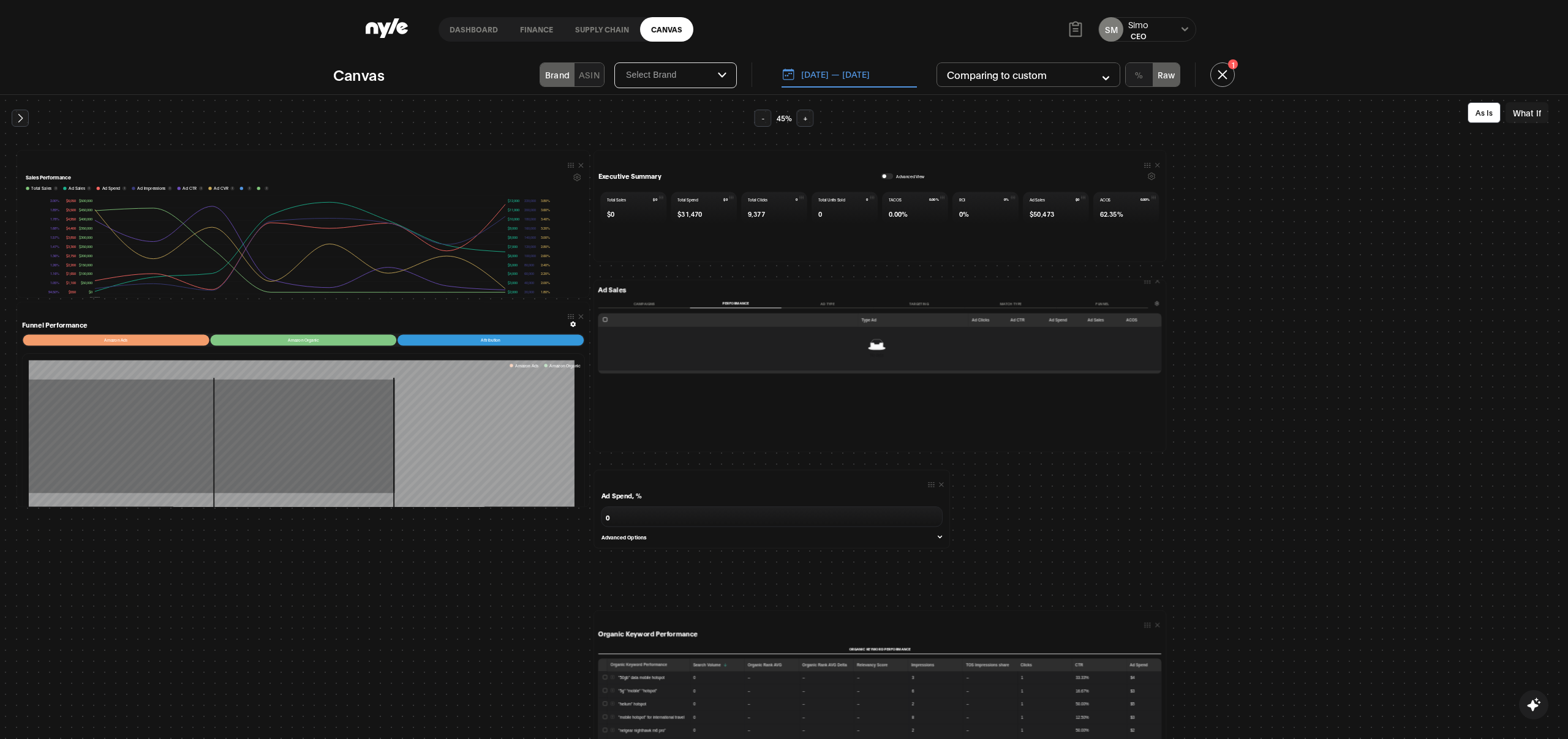
click at [647, 299] on button "Campaigns" at bounding box center [644, 303] width 92 height 9
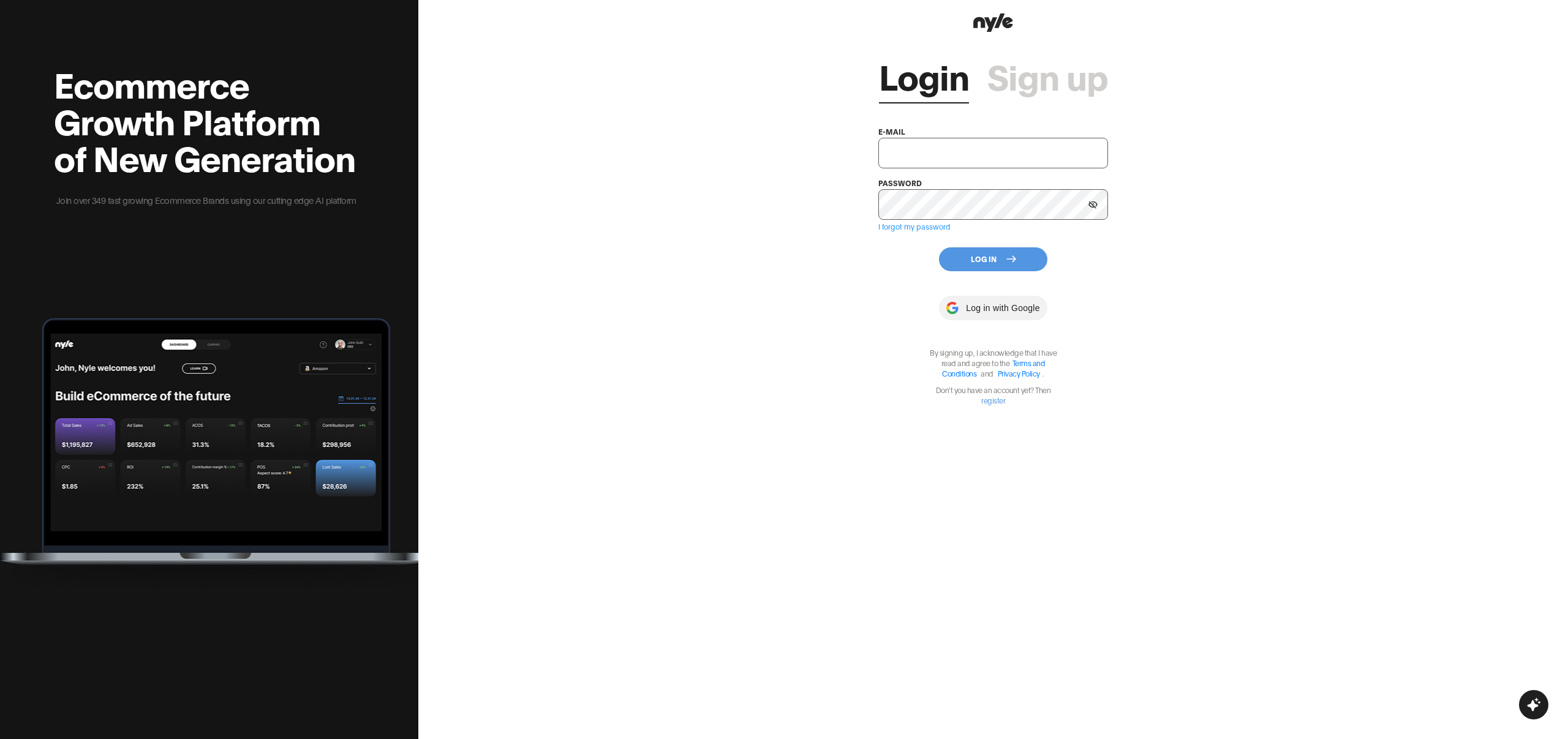
type input "[EMAIL_ADDRESS][PERSON_NAME]"
click at [1011, 261] on icon at bounding box center [1012, 260] width 10 height 10
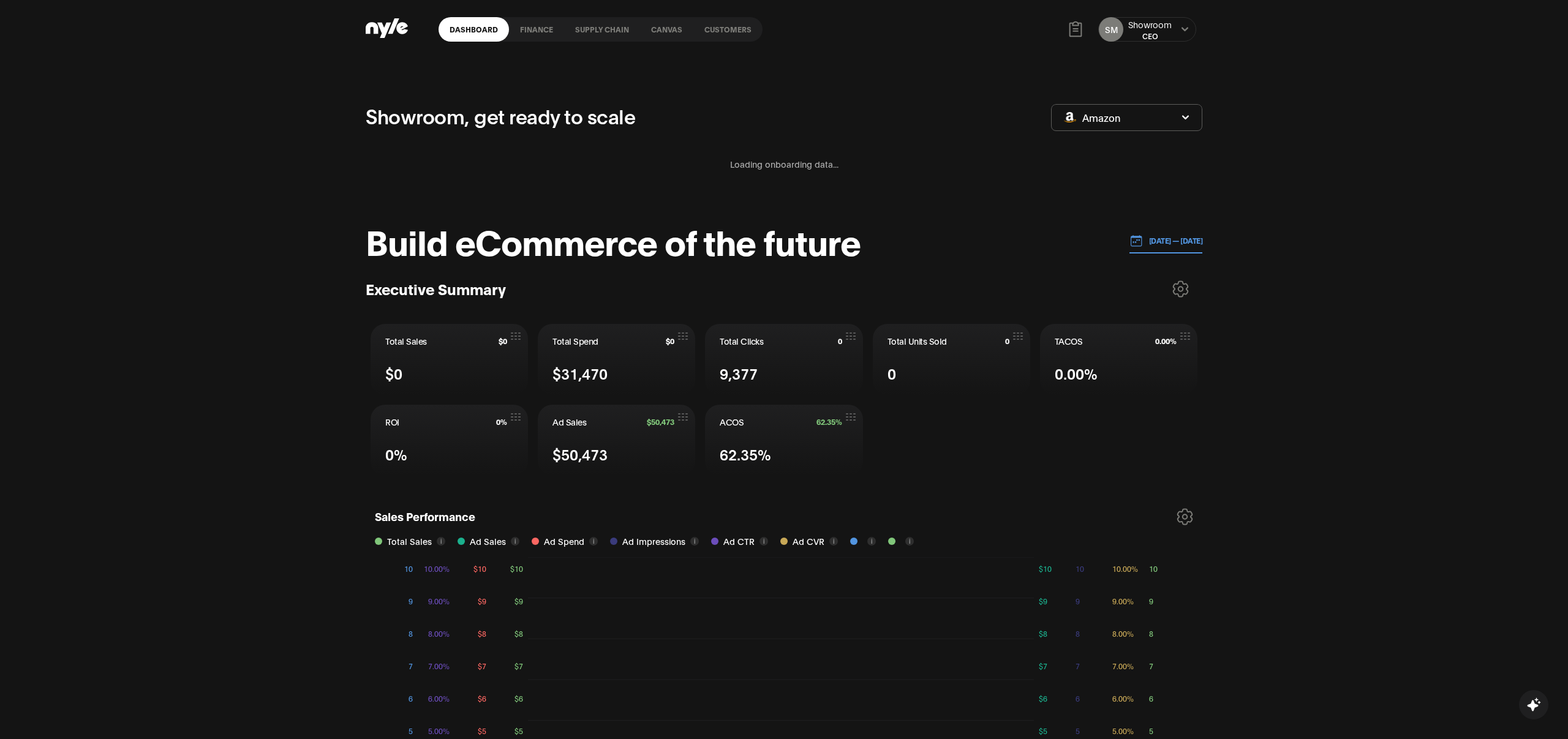
click at [726, 38] on link "Customers" at bounding box center [728, 29] width 69 height 25
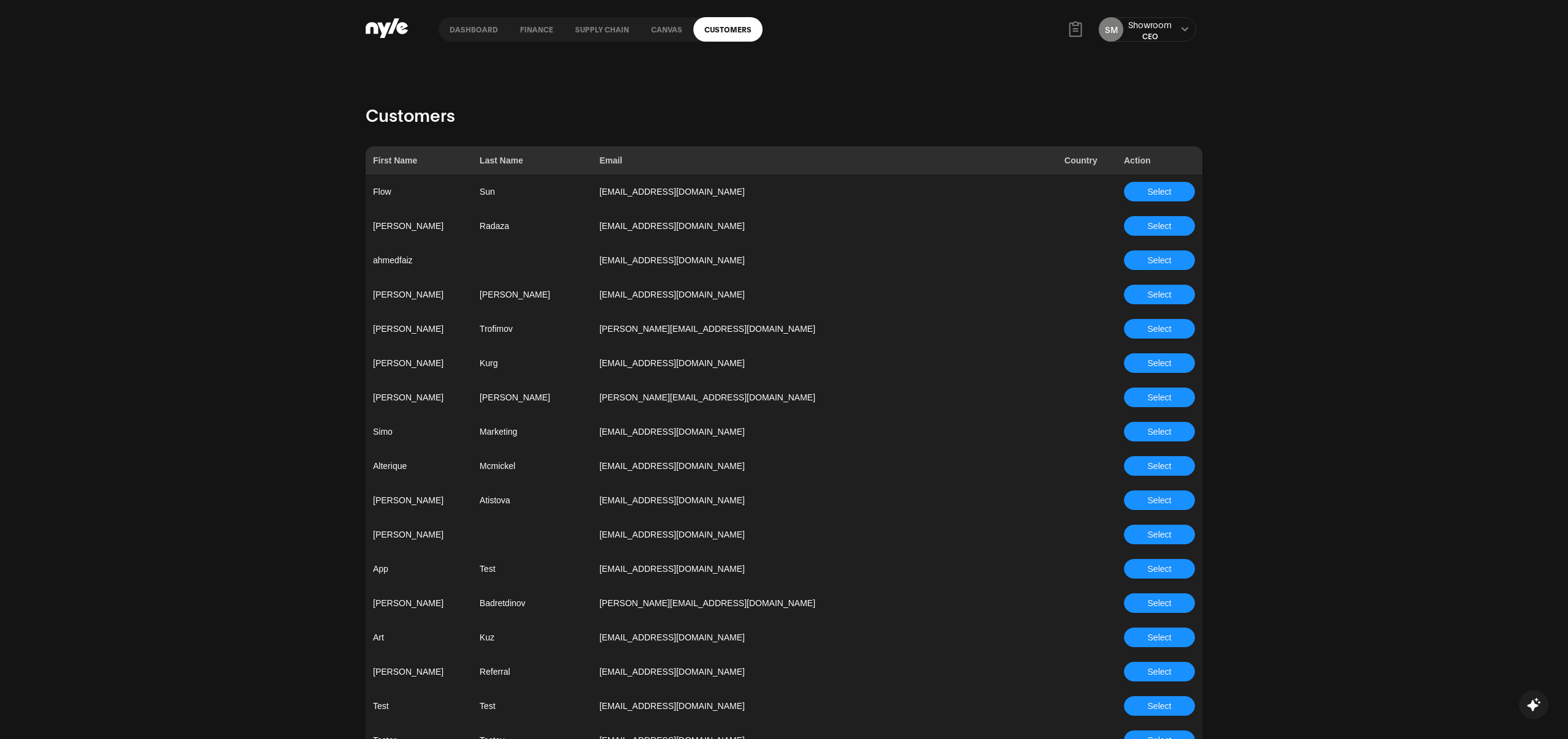
scroll to position [885, 0]
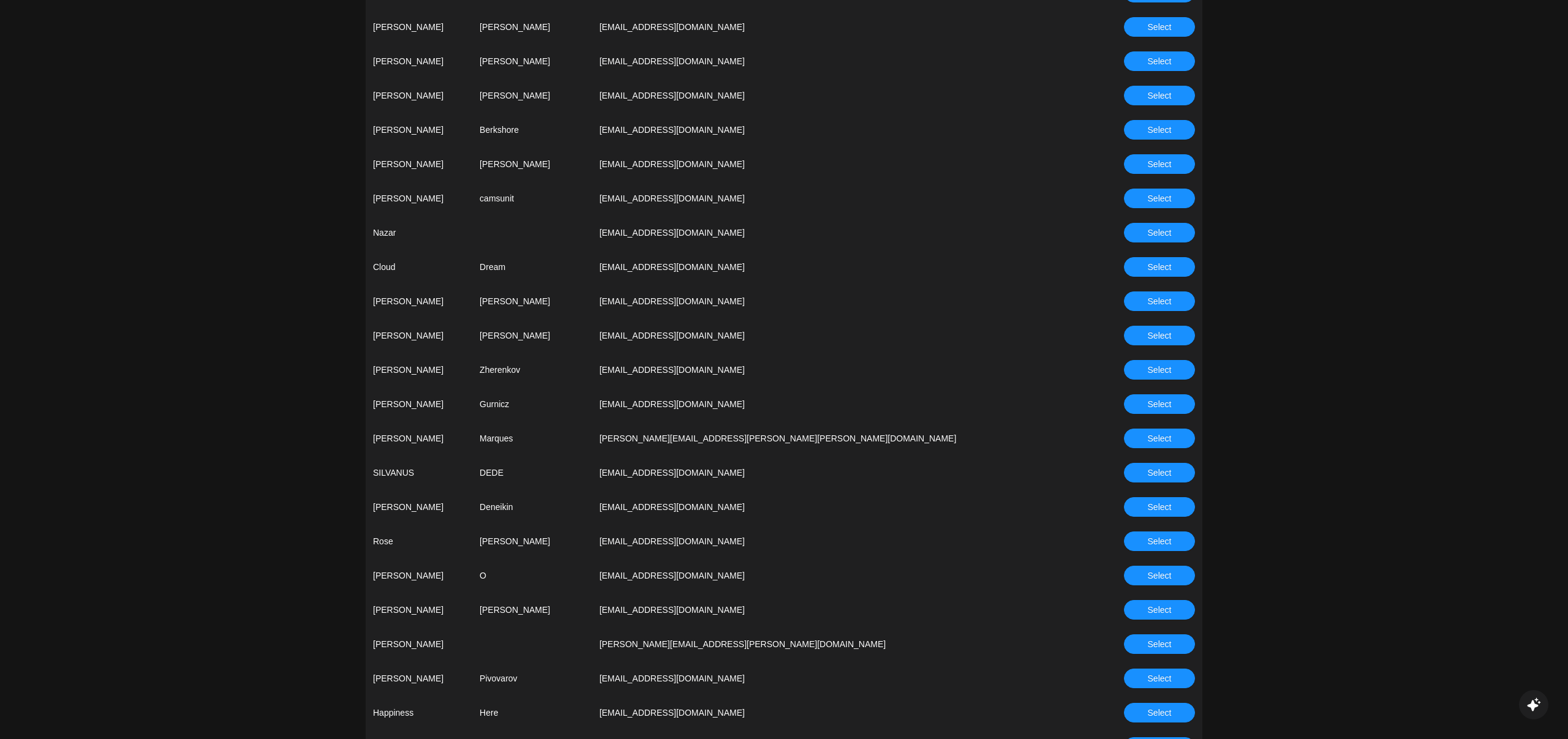
click at [1143, 371] on button "Select" at bounding box center [1160, 370] width 71 height 20
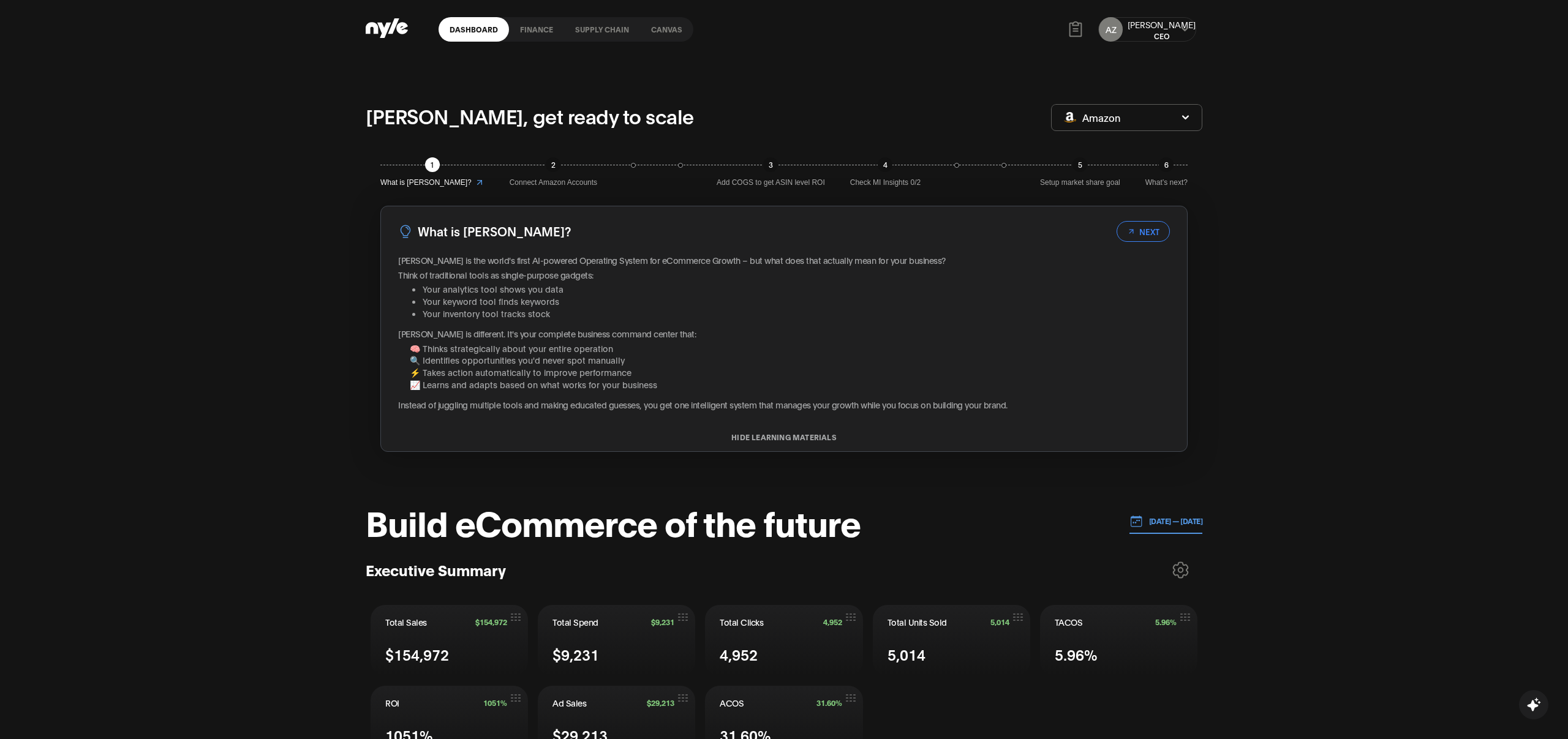
click at [657, 27] on link "Canvas" at bounding box center [667, 29] width 54 height 25
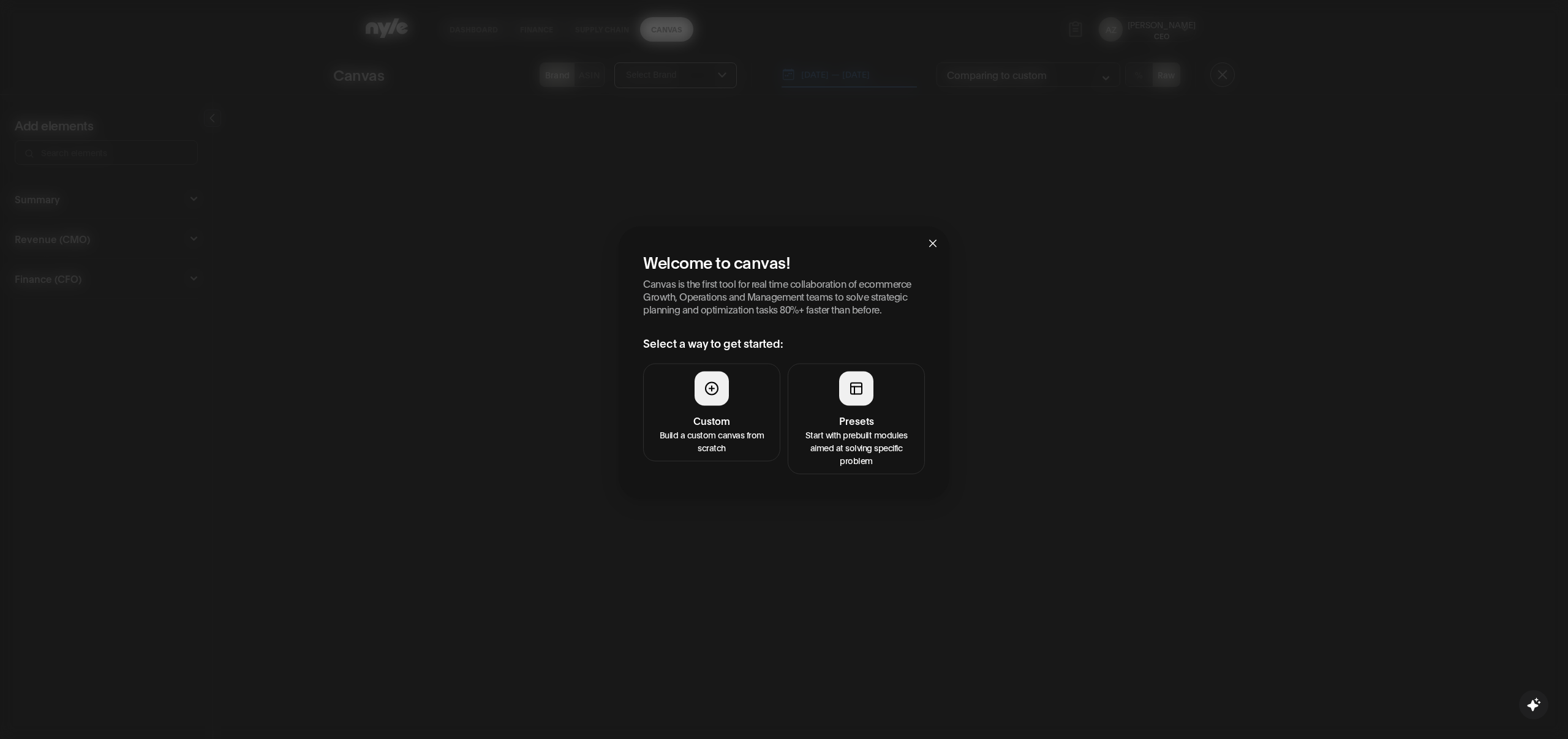
click at [857, 404] on div at bounding box center [856, 388] width 35 height 35
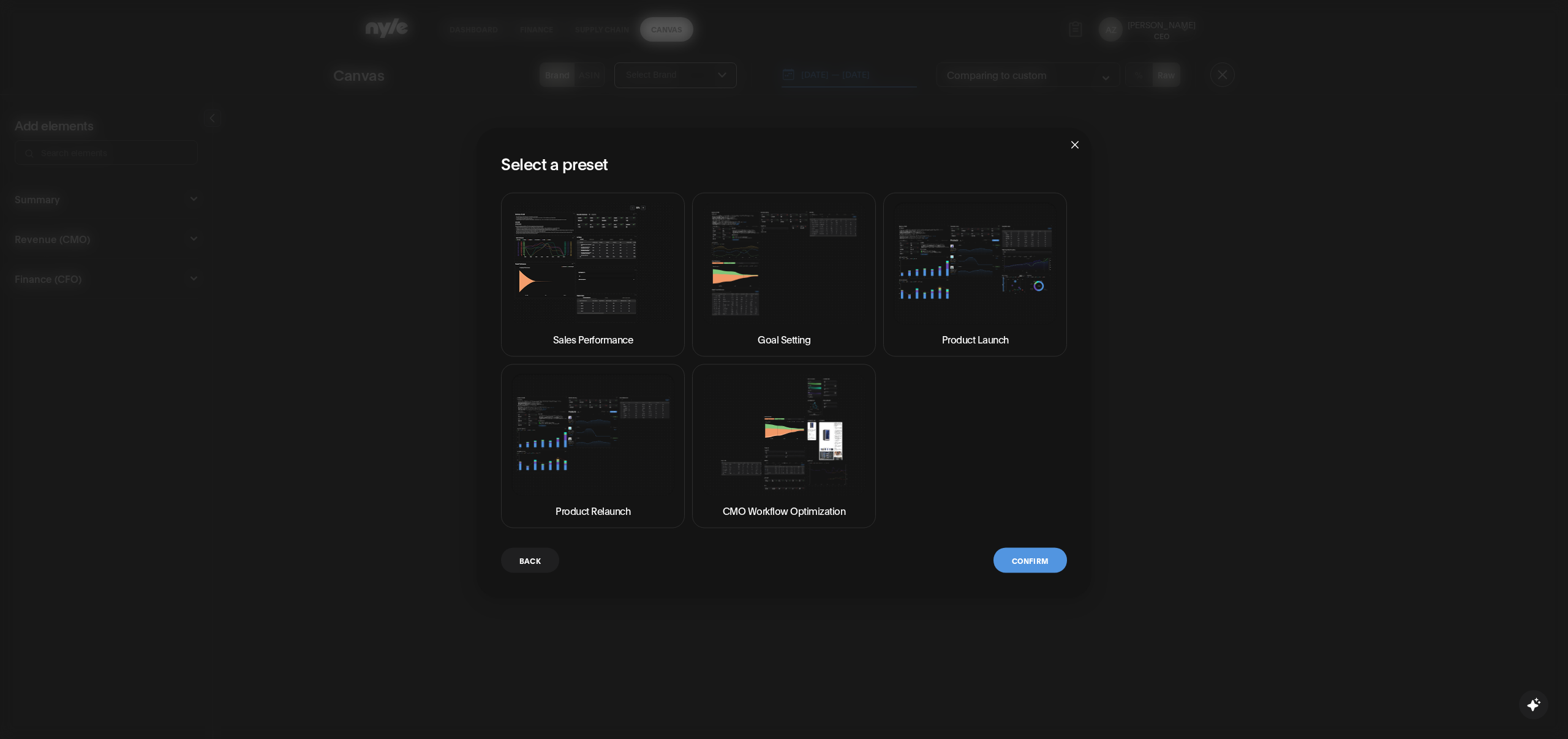
click at [589, 293] on img at bounding box center [593, 263] width 163 height 122
click at [819, 423] on img at bounding box center [784, 435] width 163 height 122
click at [1039, 561] on button "Confirm" at bounding box center [1031, 560] width 73 height 25
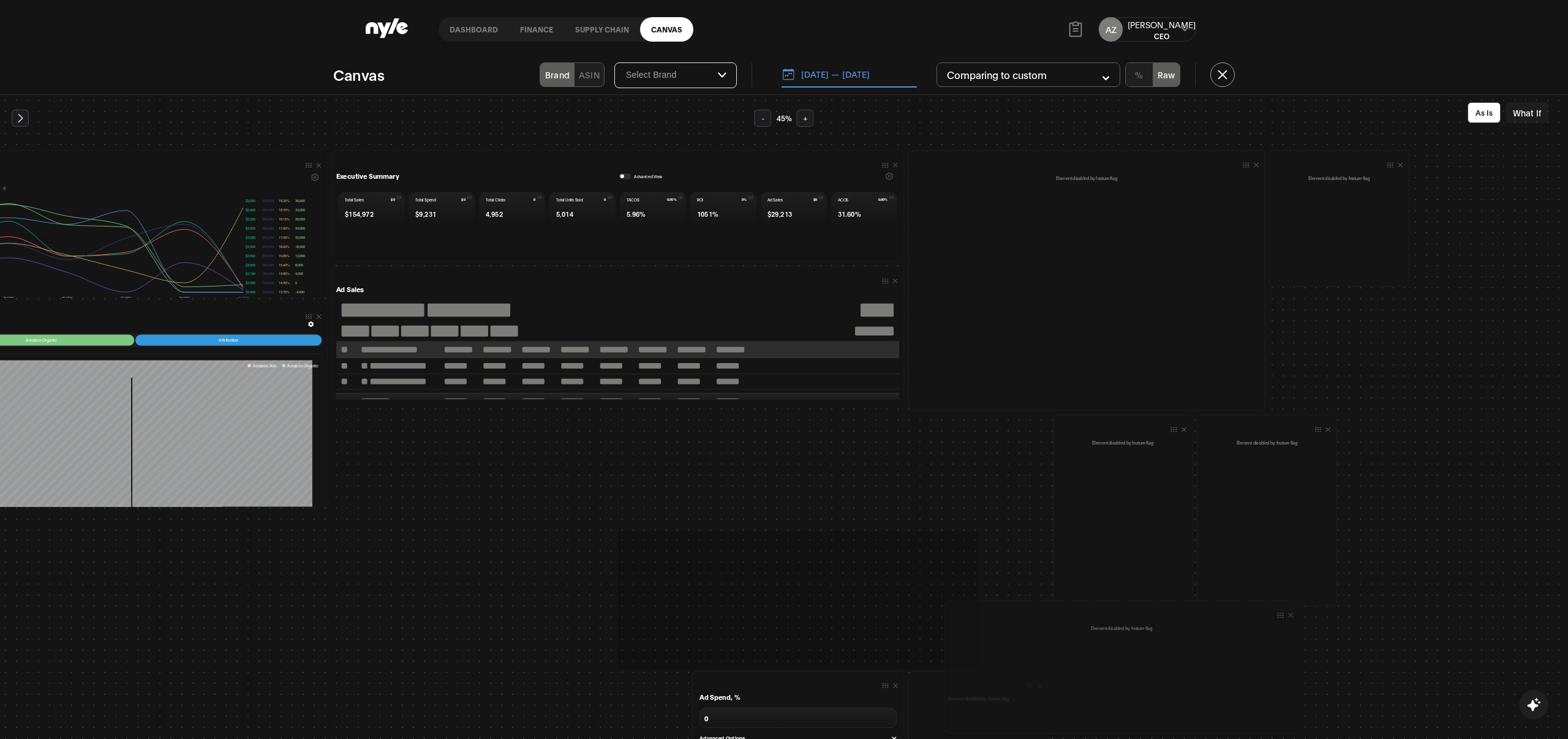
scroll to position [1, 263]
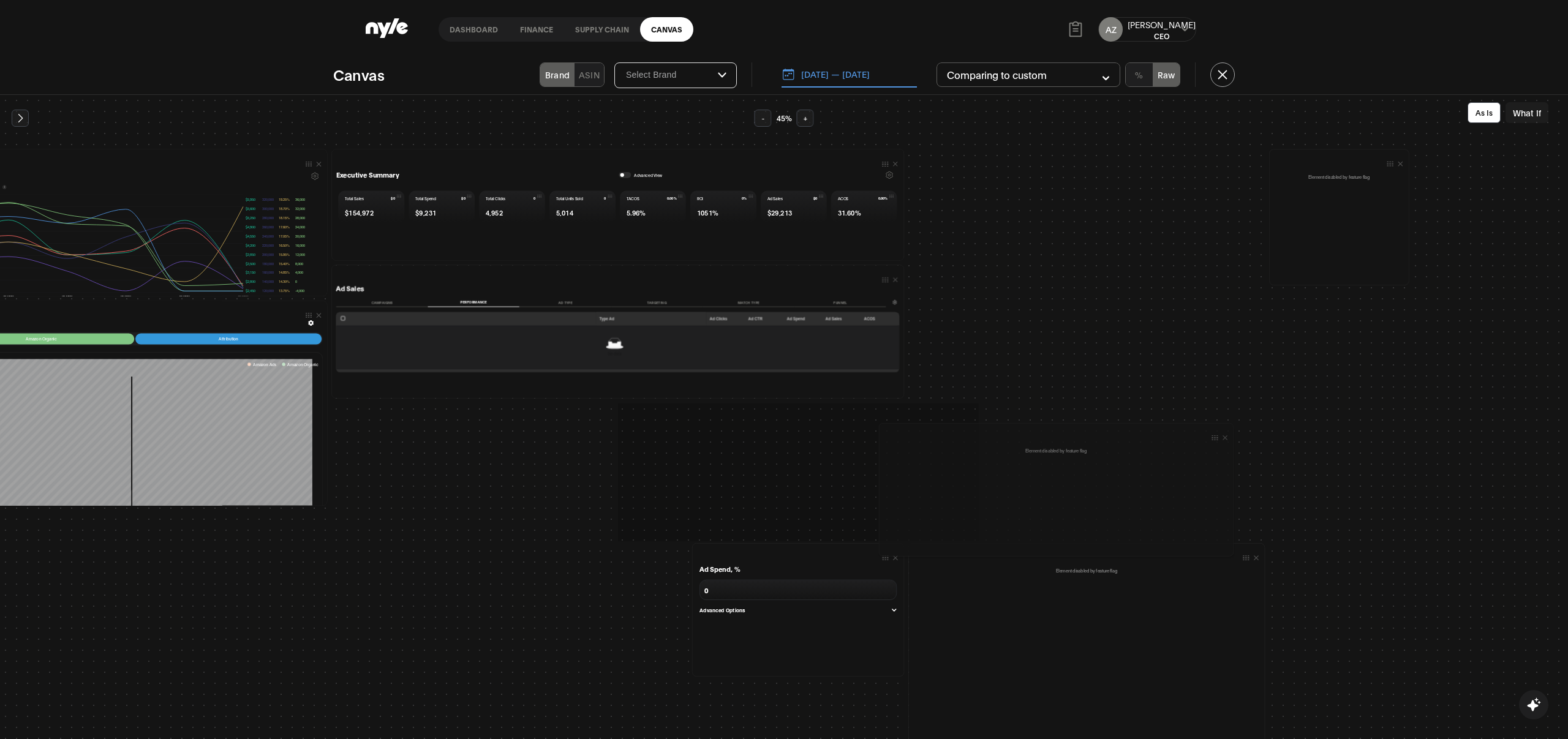
drag, startPoint x: 667, startPoint y: 422, endPoint x: 1220, endPoint y: 442, distance: 553.4
click at [1220, 442] on div "Element disabled by feature flag" at bounding box center [1057, 489] width 356 height 134
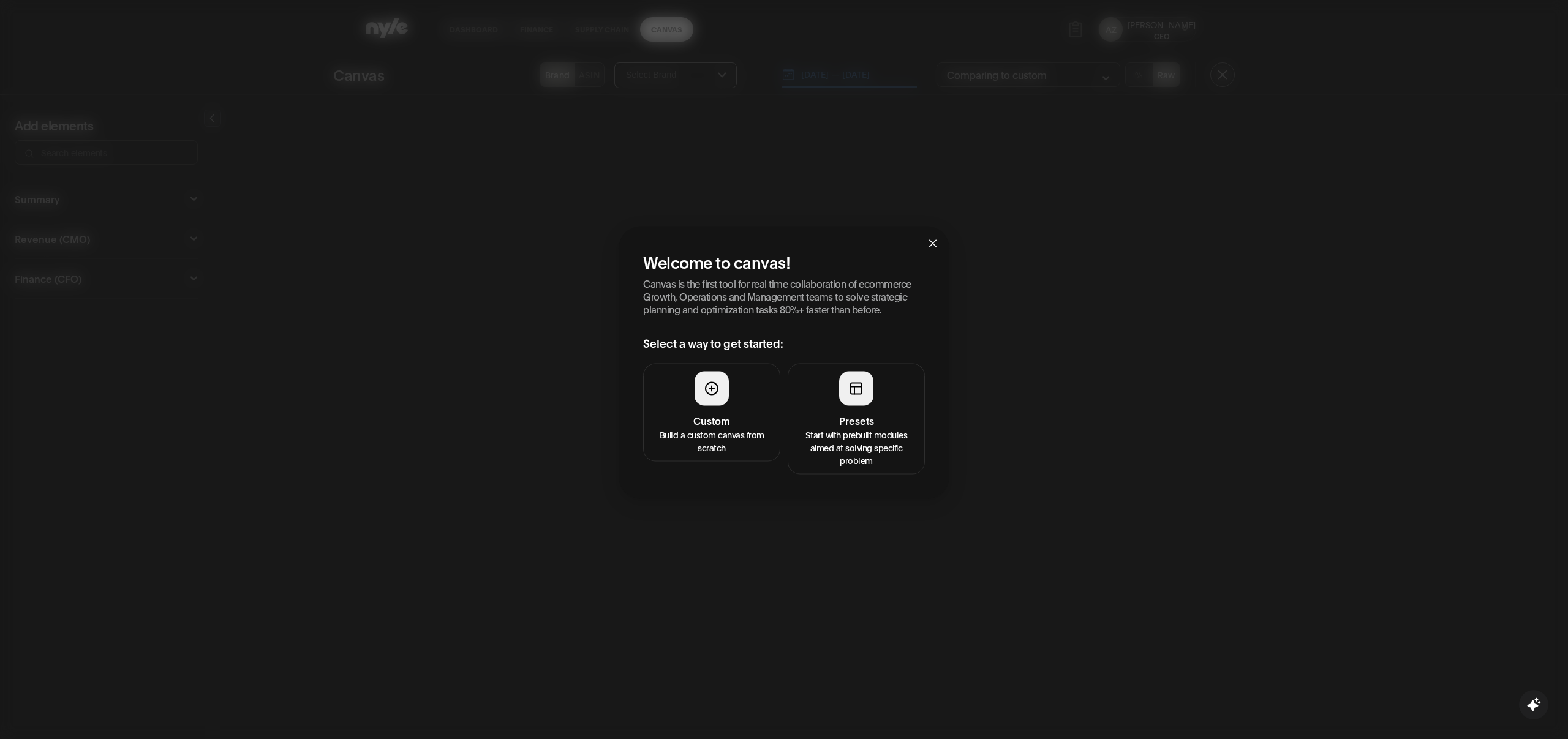
click at [847, 416] on h4 "Presets" at bounding box center [856, 420] width 121 height 15
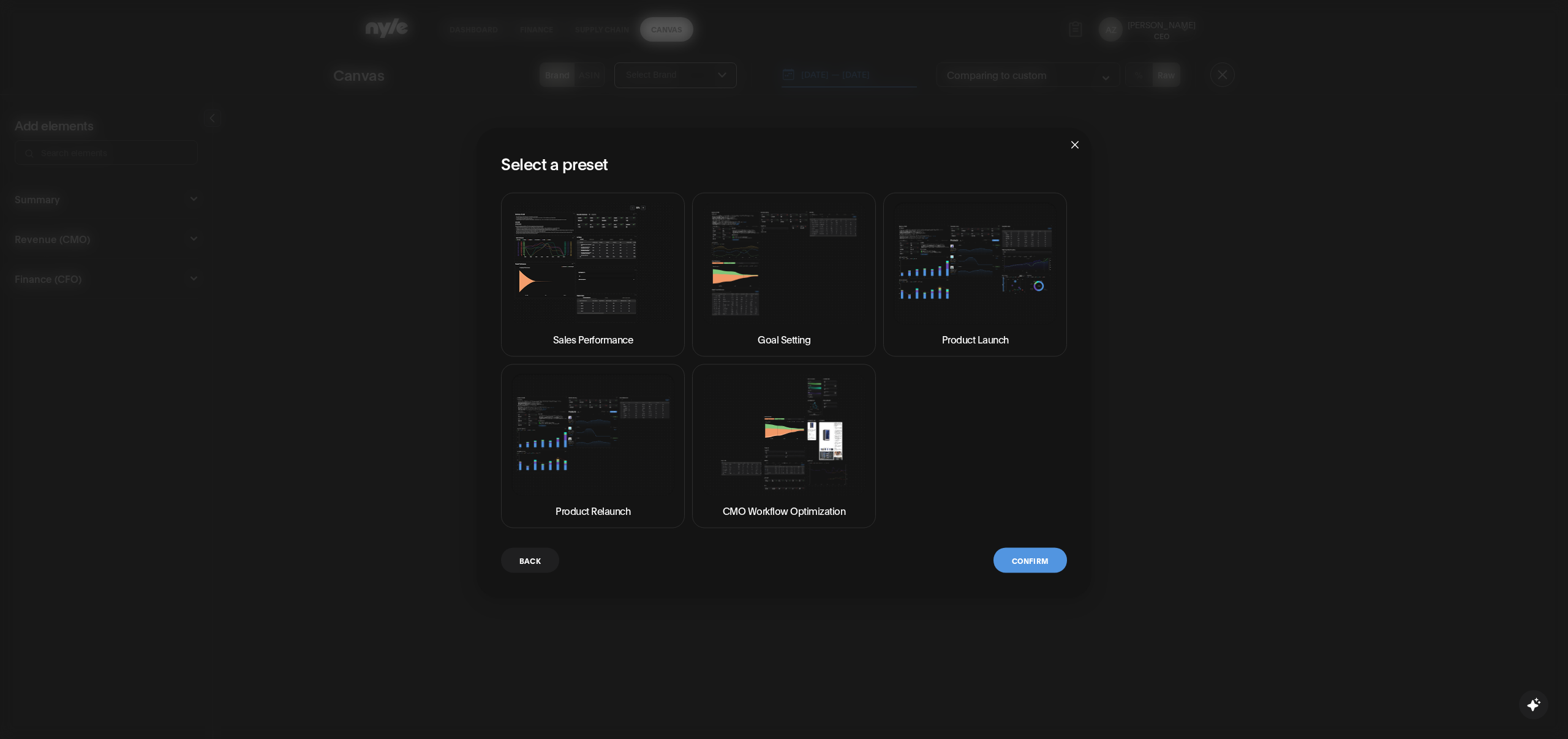
click at [777, 421] on img at bounding box center [784, 435] width 163 height 122
click at [1038, 563] on button "Confirm" at bounding box center [1031, 560] width 73 height 25
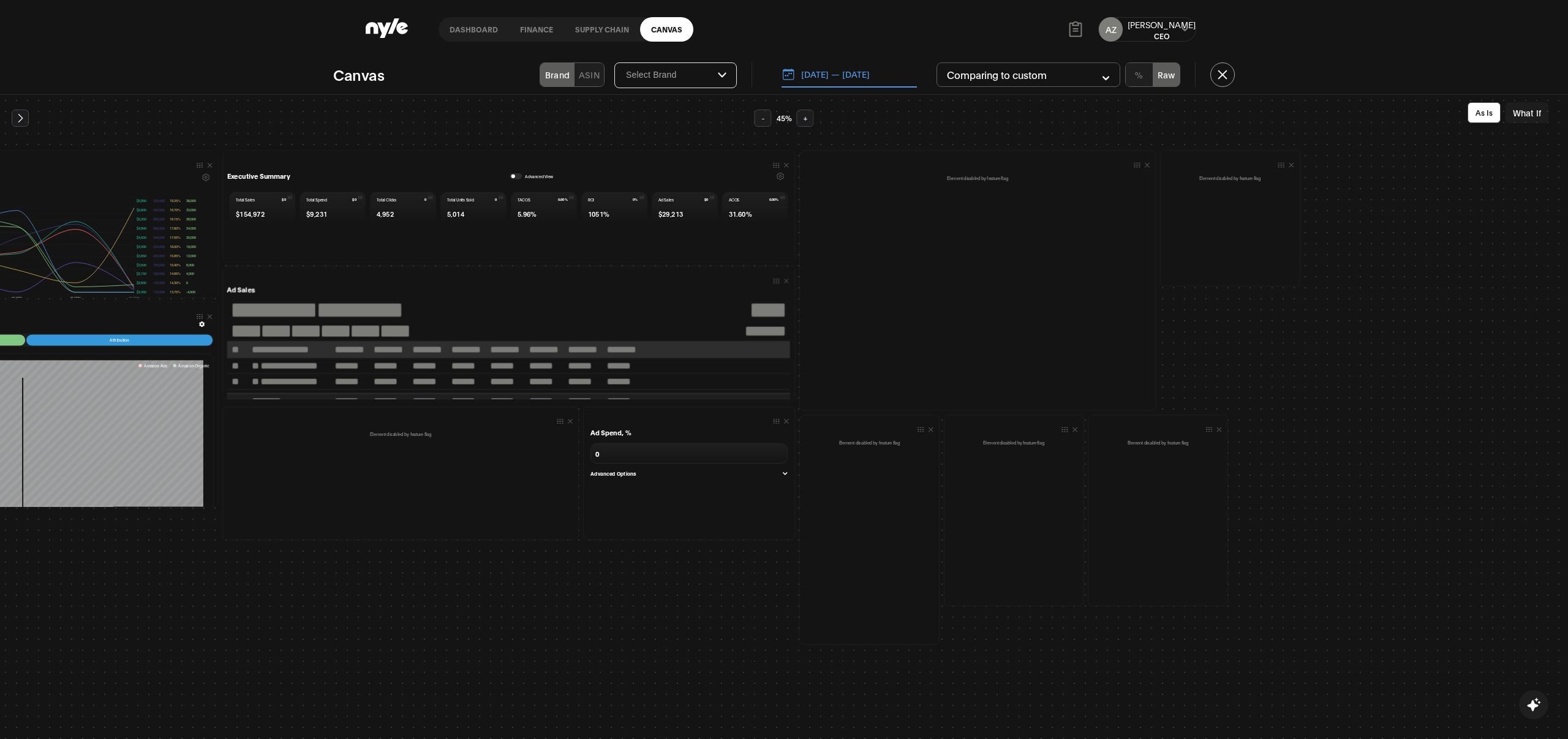
scroll to position [0, 399]
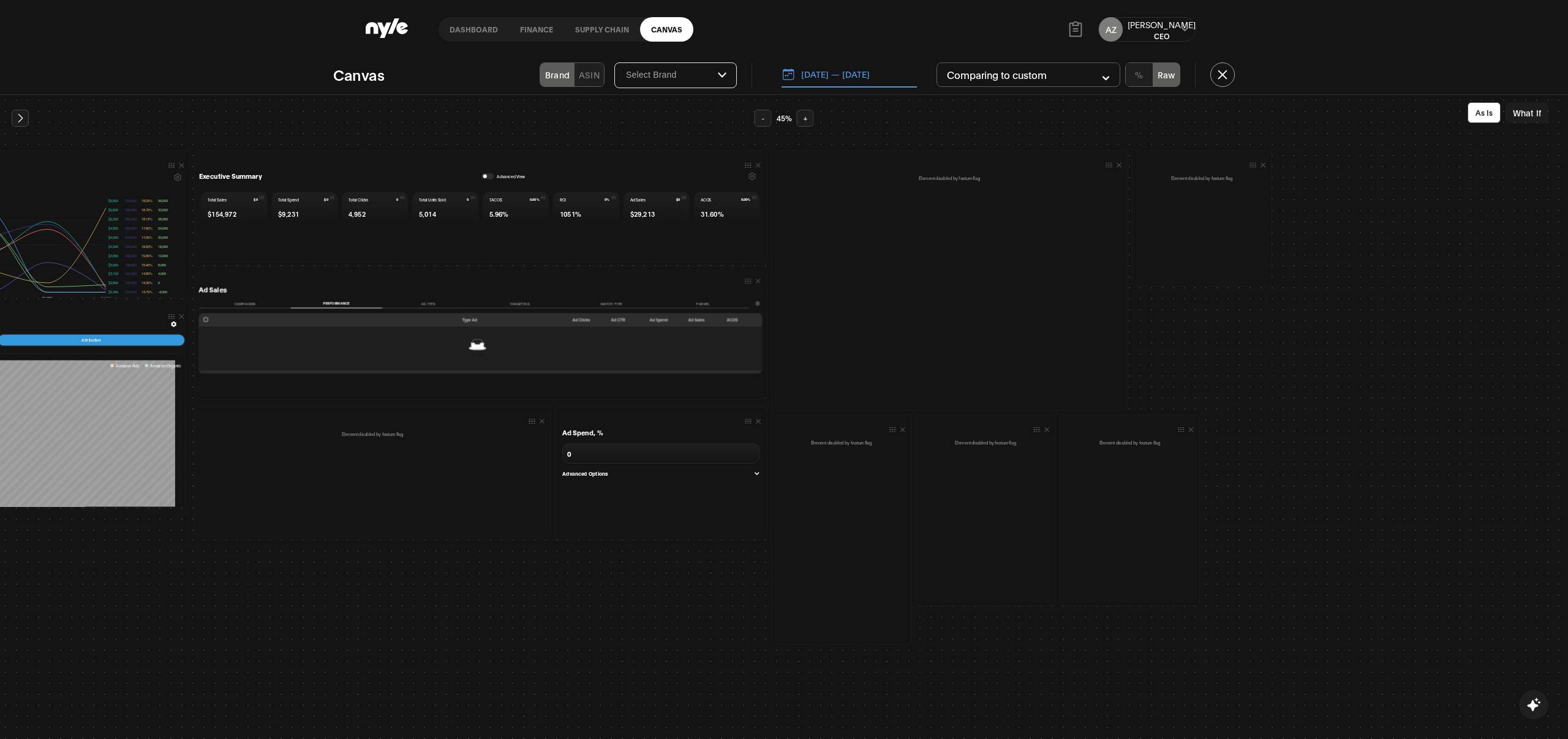
click at [649, 23] on link "Canvas" at bounding box center [667, 29] width 54 height 25
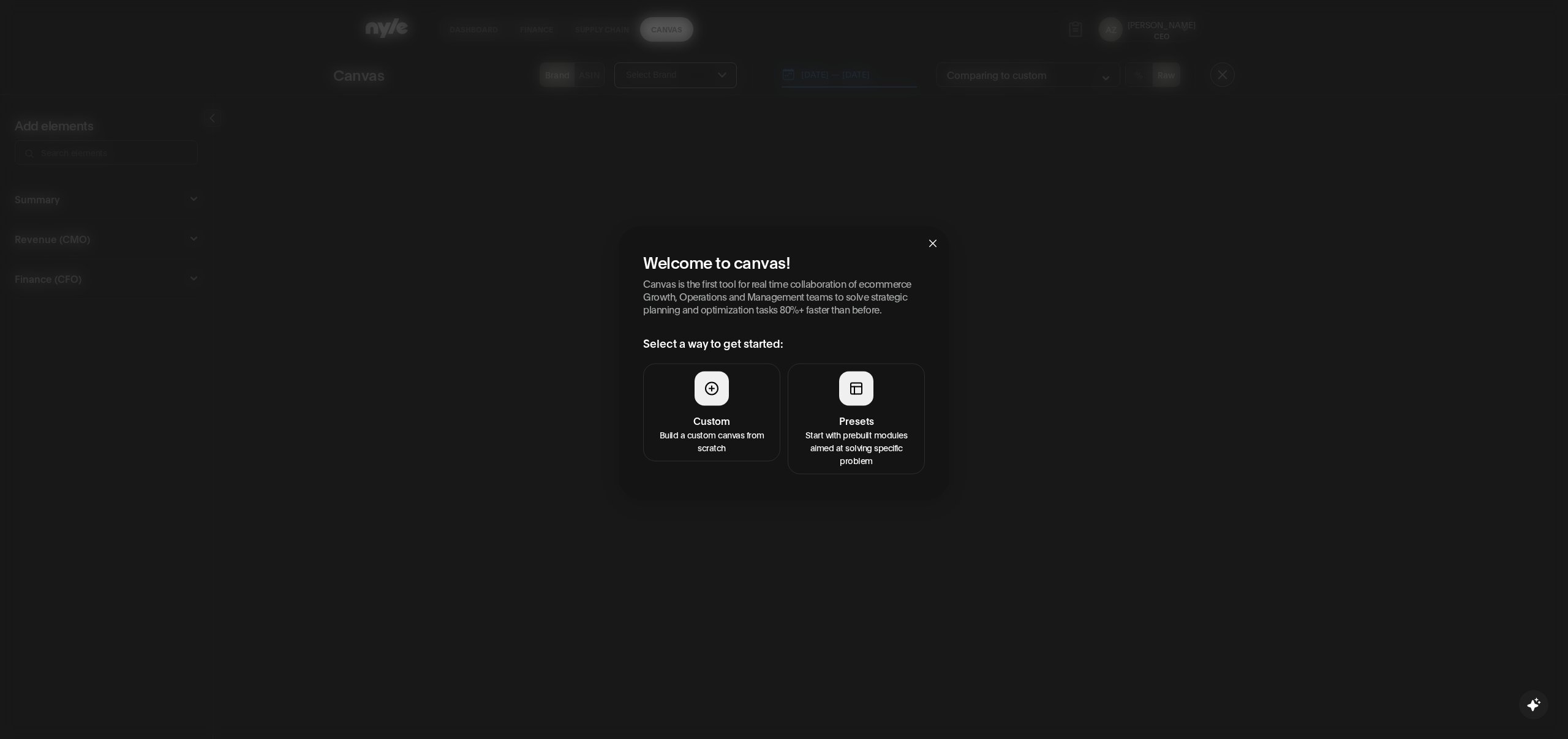
click at [835, 408] on button "Presets Start with prebuilt modules aimed at solving specific problem" at bounding box center [856, 419] width 137 height 111
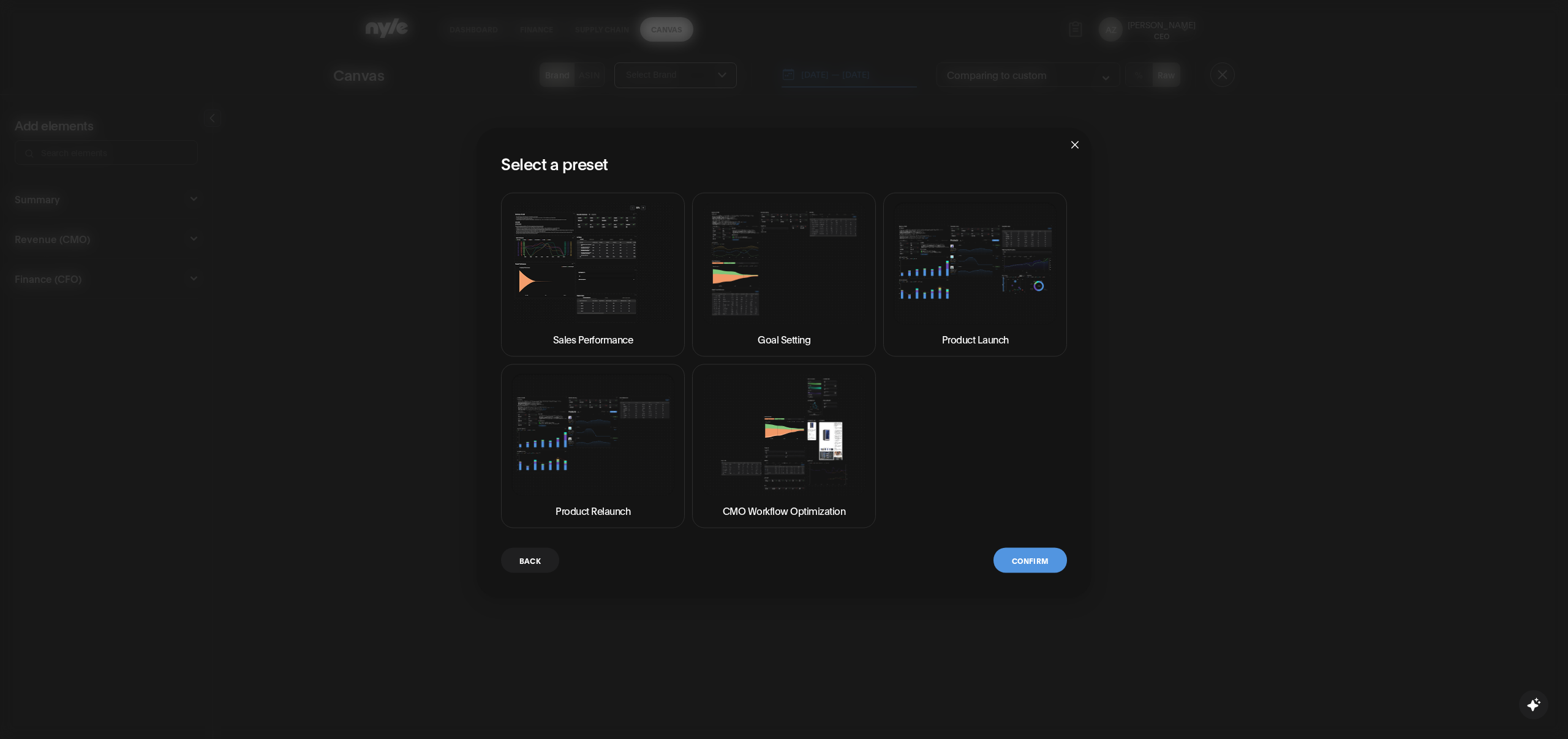
click at [618, 283] on img at bounding box center [593, 263] width 163 height 122
click at [1015, 561] on button "Confirm" at bounding box center [1031, 560] width 73 height 25
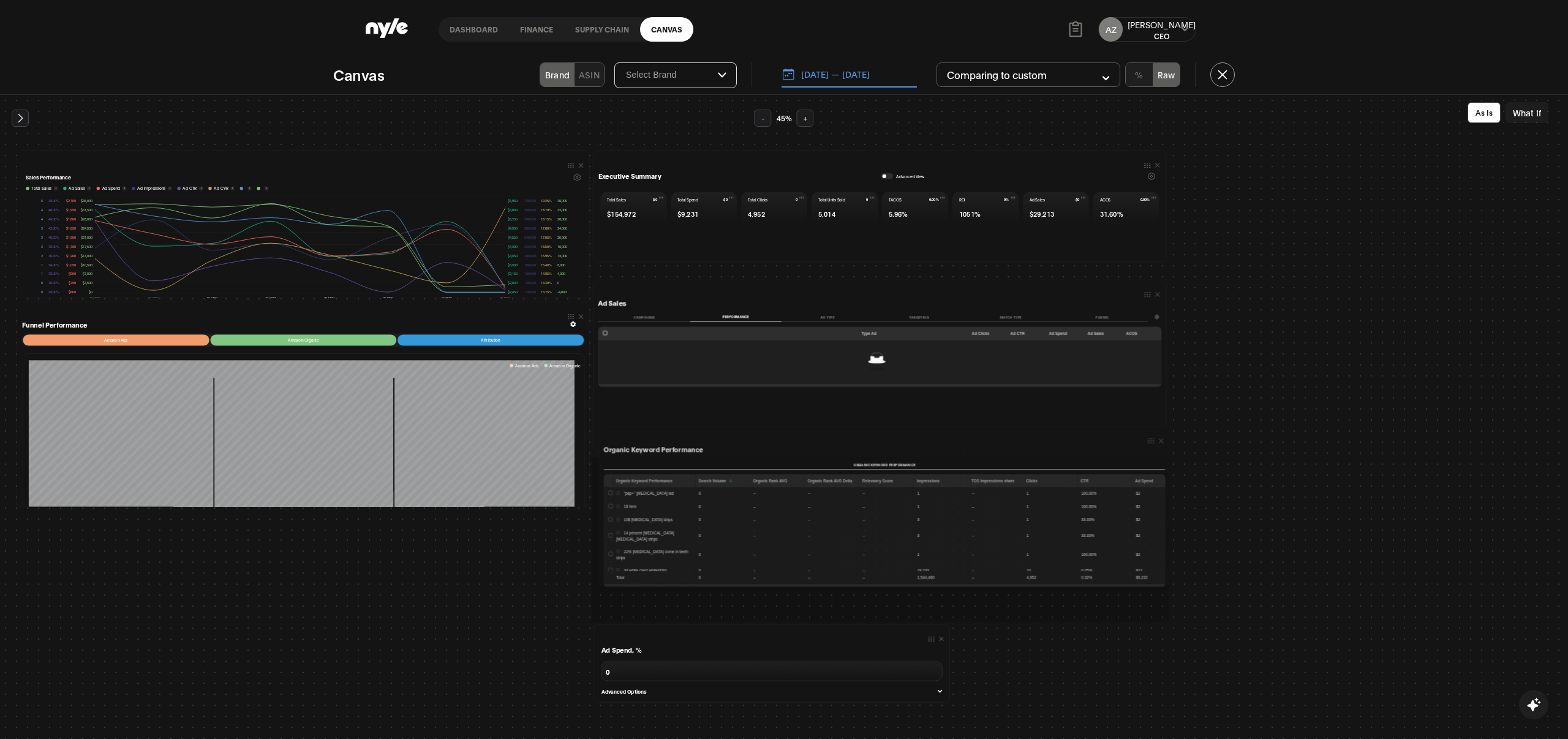
drag, startPoint x: 1145, startPoint y: 626, endPoint x: 1152, endPoint y: 436, distance: 190.1
click at [1152, 436] on div "Organic Keyword Performance Organic Keyword Performance Organic Keyword Perform…" at bounding box center [885, 506] width 571 height 161
